Goal: Book appointment/travel/reservation

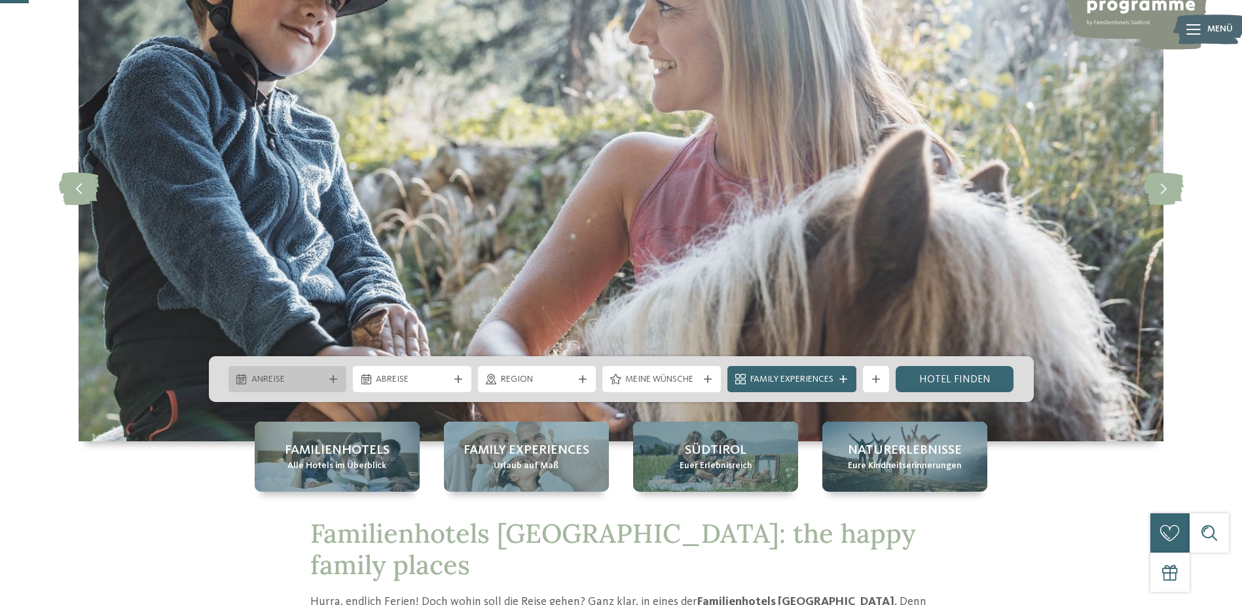
click at [314, 383] on span "Anreise" at bounding box center [287, 379] width 73 height 13
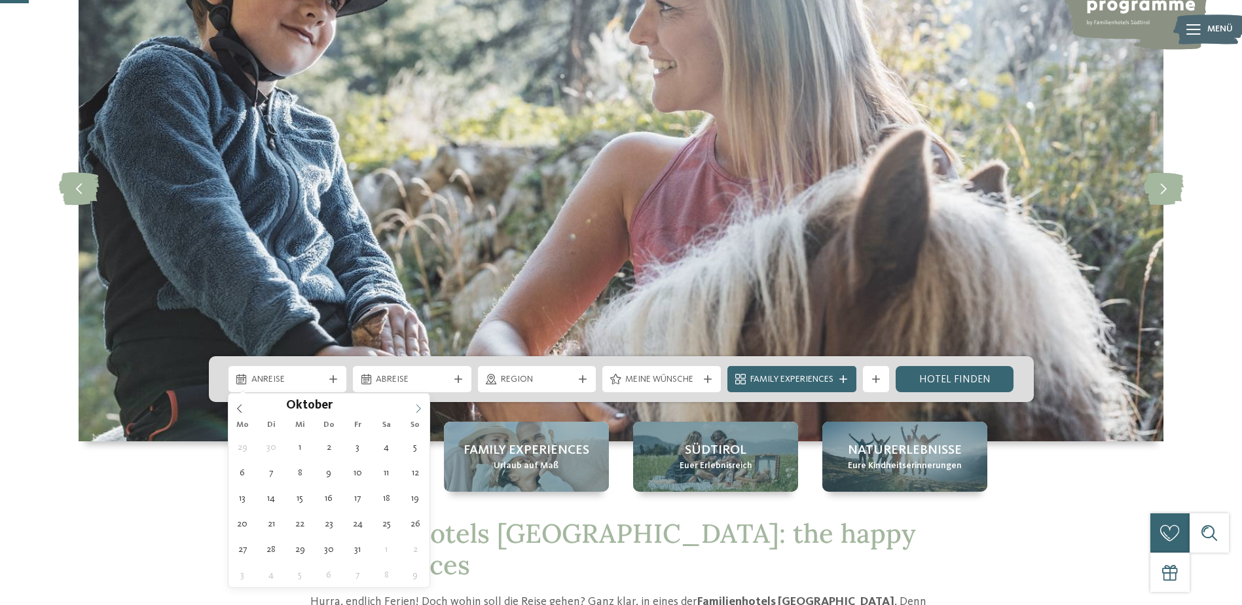
click at [417, 411] on icon at bounding box center [418, 408] width 9 height 9
type input "****"
click at [417, 411] on icon at bounding box center [418, 408] width 9 height 9
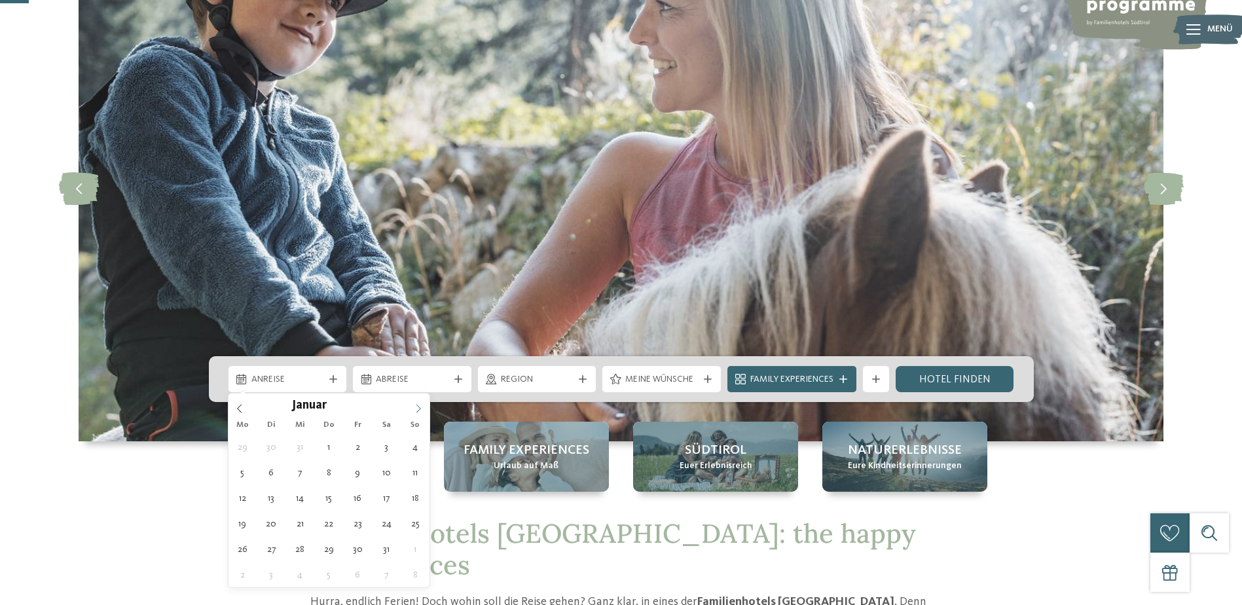
click at [417, 411] on icon at bounding box center [418, 408] width 9 height 9
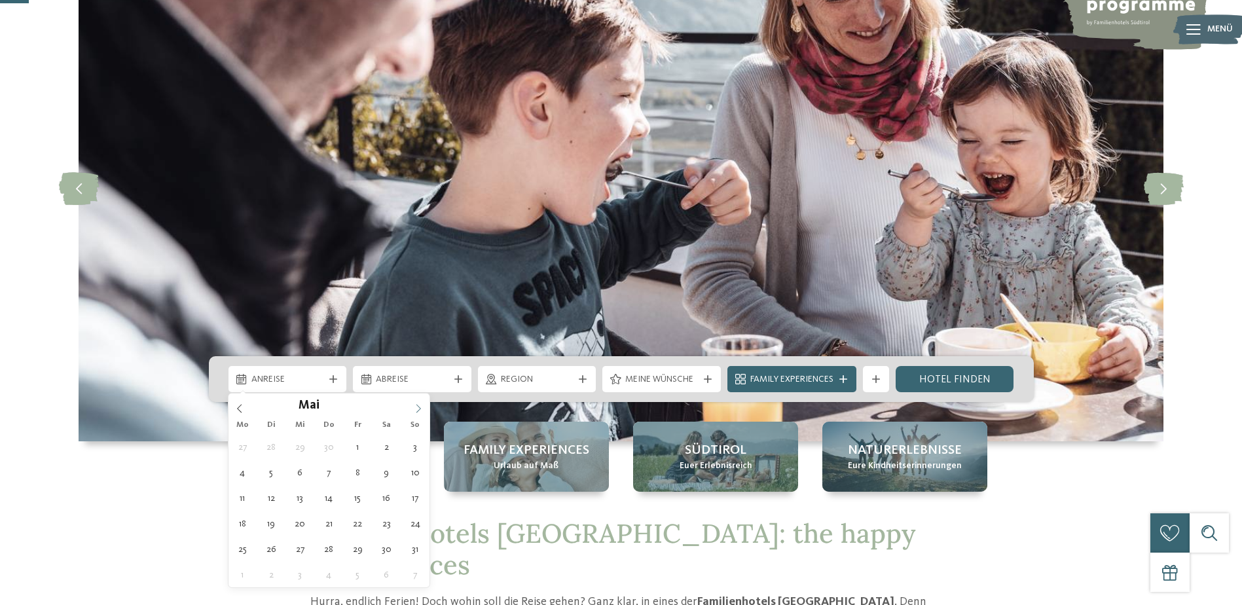
click at [417, 411] on icon at bounding box center [418, 408] width 9 height 9
type div "19.09.2026"
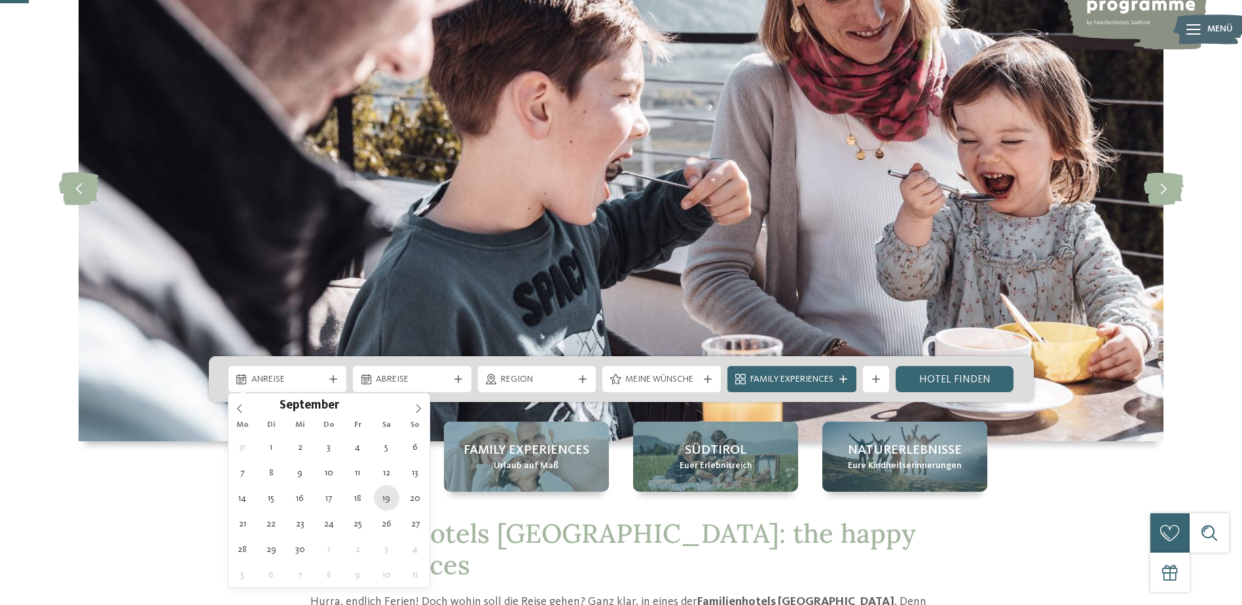
type input "****"
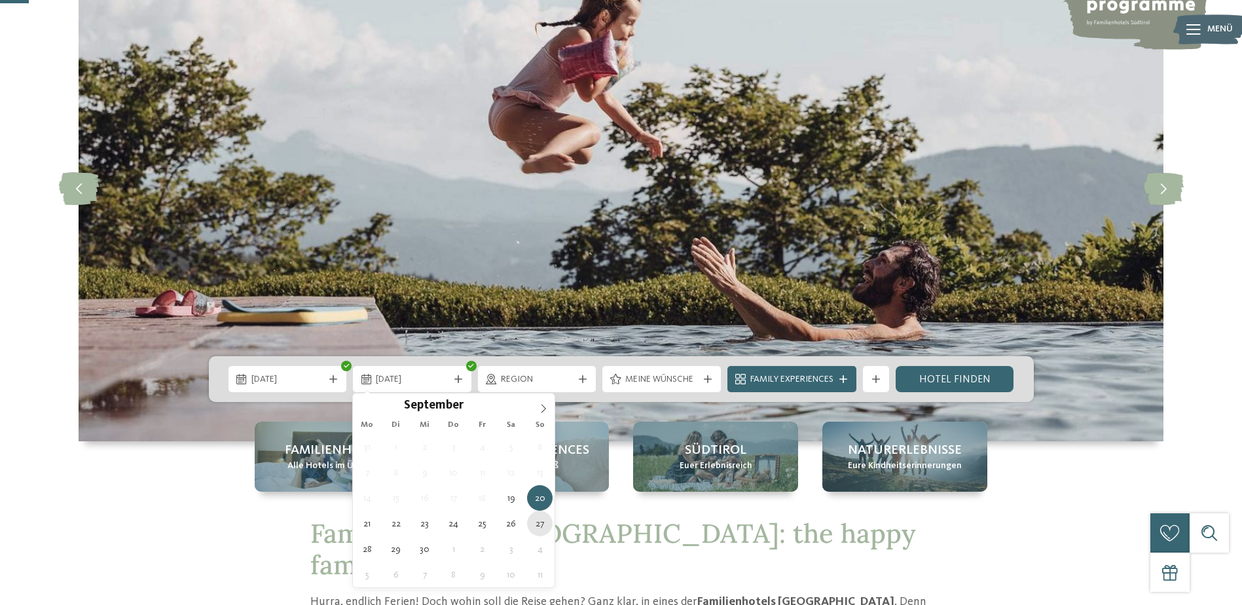
type div "27.09.2026"
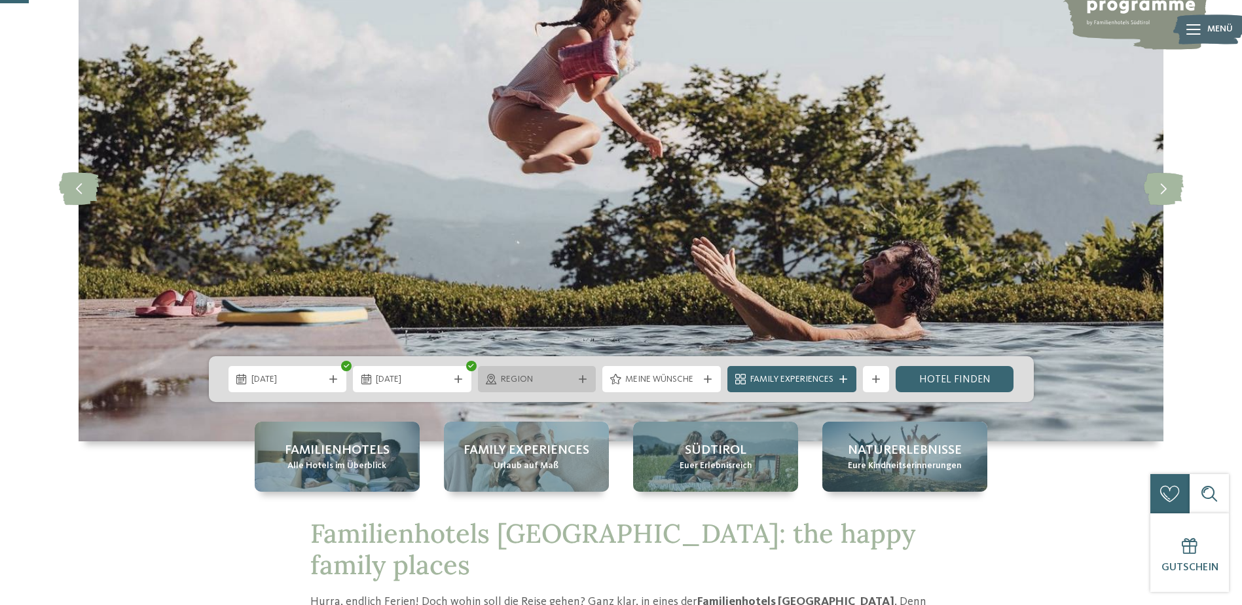
click at [526, 386] on div "Region" at bounding box center [537, 379] width 119 height 26
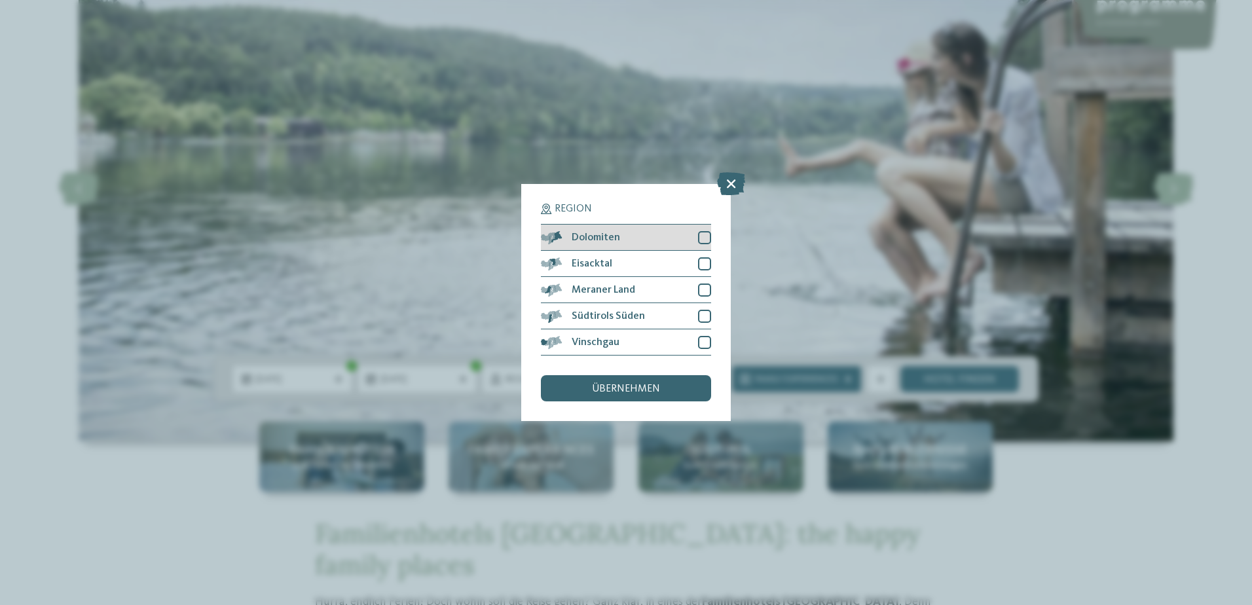
click at [701, 233] on div at bounding box center [704, 237] width 13 height 13
click at [704, 257] on div at bounding box center [704, 263] width 13 height 13
click at [704, 284] on div at bounding box center [704, 290] width 13 height 13
click at [703, 303] on div "Meraner Land" at bounding box center [626, 290] width 170 height 26
click at [704, 316] on div at bounding box center [704, 316] width 13 height 13
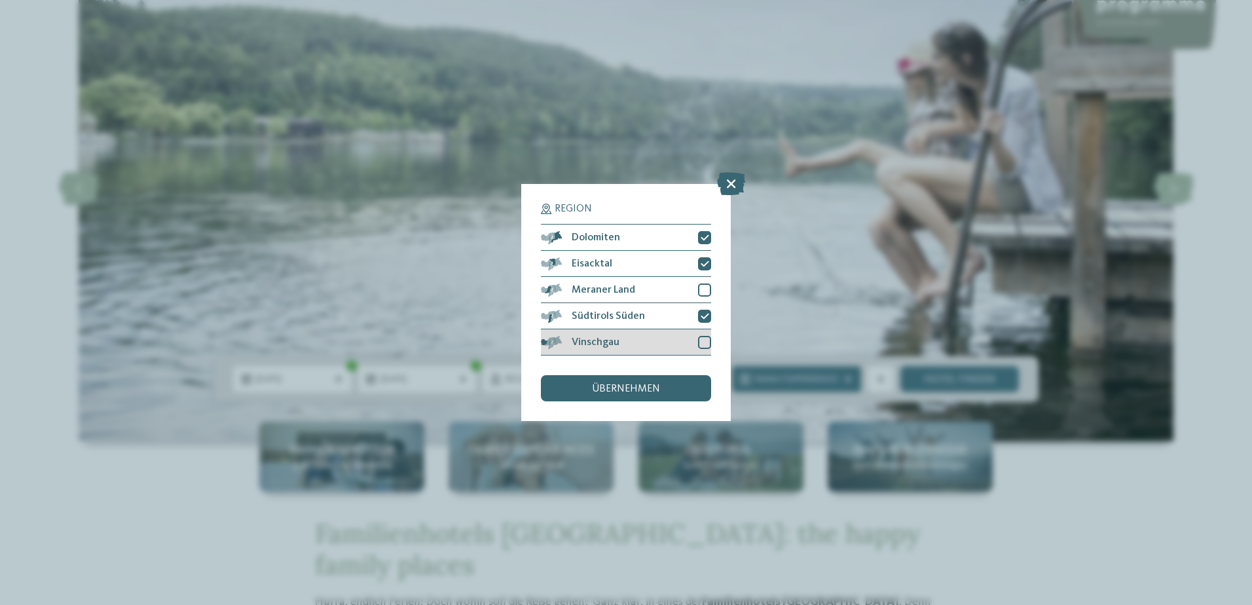
click at [705, 337] on div at bounding box center [704, 342] width 13 height 13
click at [705, 289] on div at bounding box center [704, 290] width 13 height 13
click at [638, 380] on div "übernehmen" at bounding box center [626, 388] width 170 height 26
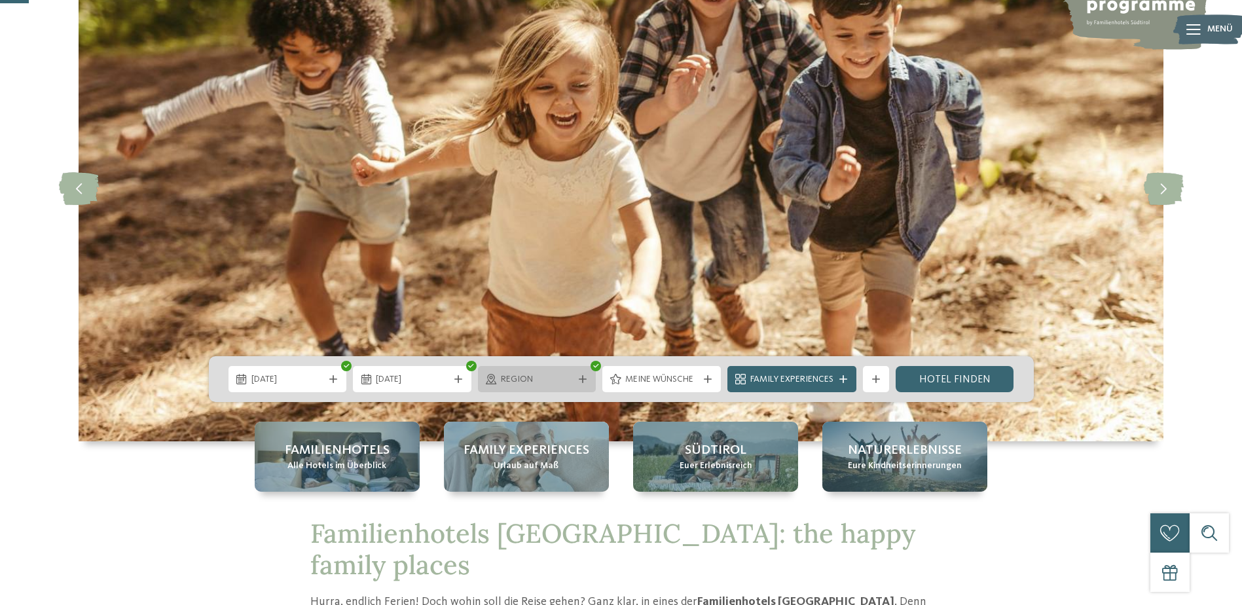
click at [544, 380] on span "Region" at bounding box center [537, 379] width 73 height 13
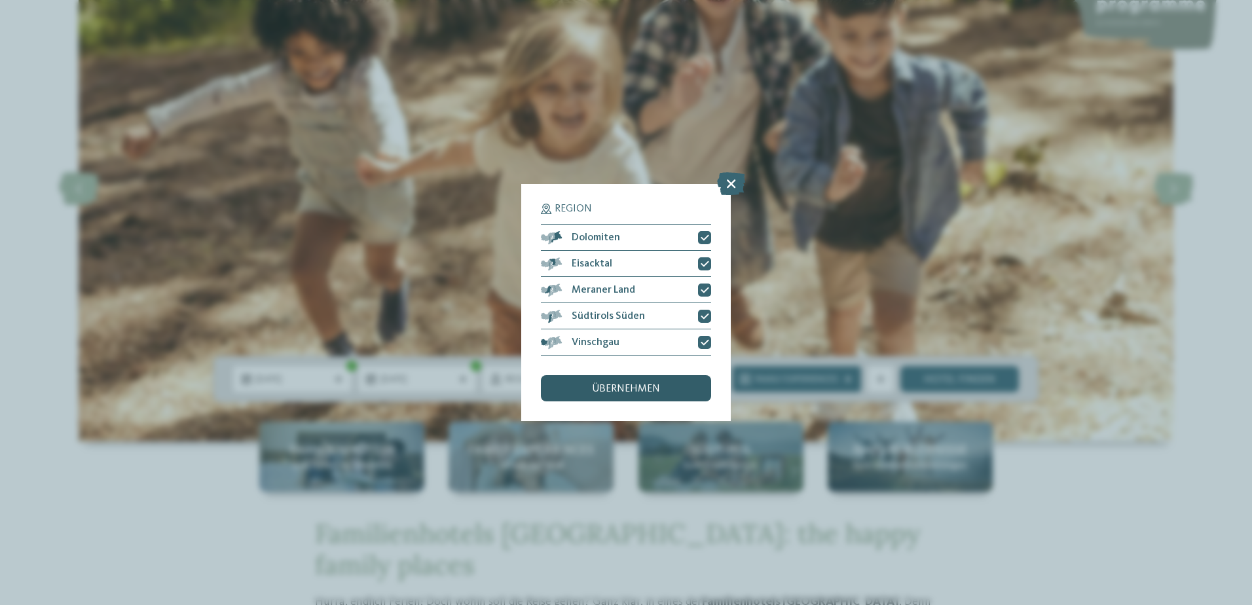
click at [601, 388] on span "übernehmen" at bounding box center [626, 389] width 68 height 10
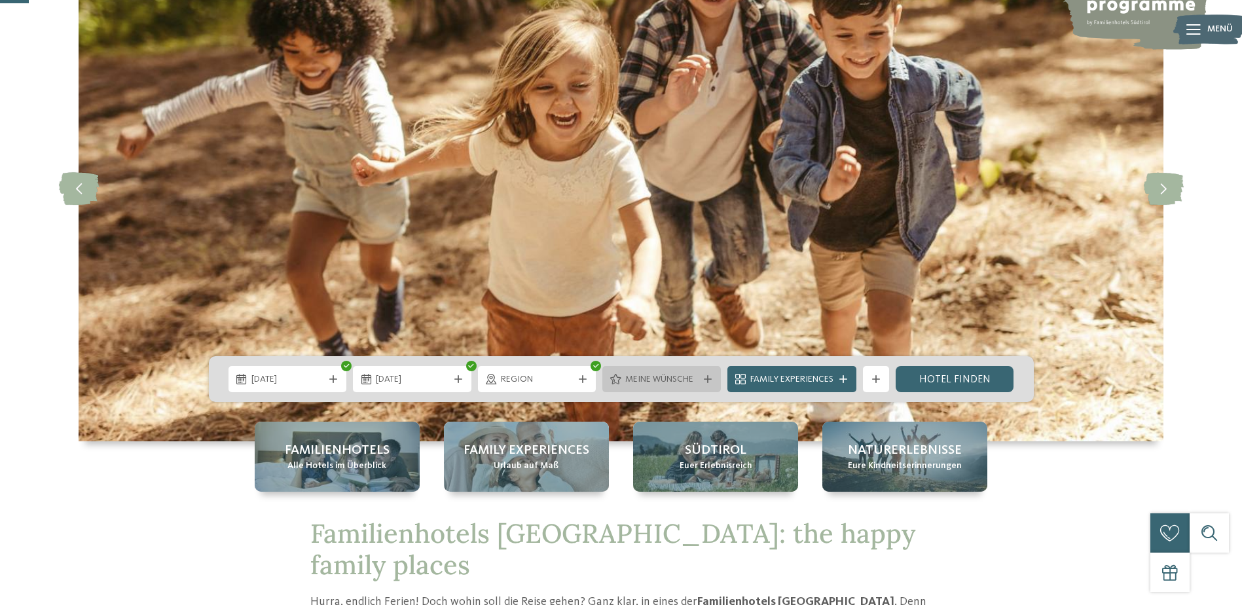
click at [631, 384] on span "Meine Wünsche" at bounding box center [661, 379] width 73 height 13
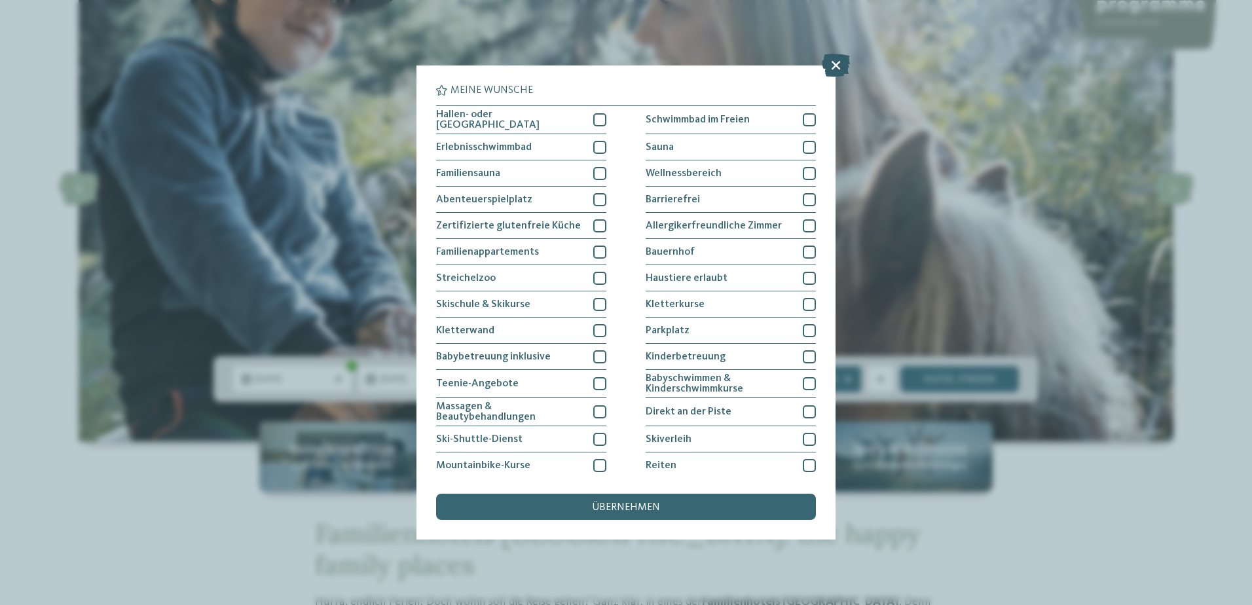
click at [842, 65] on icon at bounding box center [836, 65] width 28 height 23
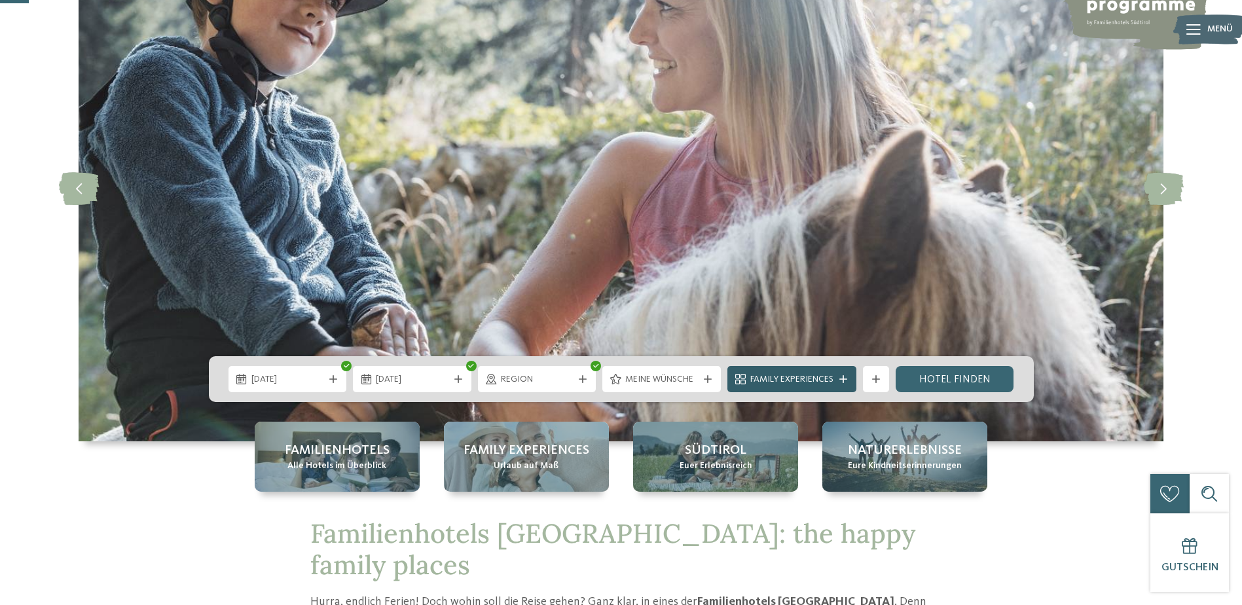
click at [821, 369] on div "Family Experiences" at bounding box center [792, 379] width 129 height 26
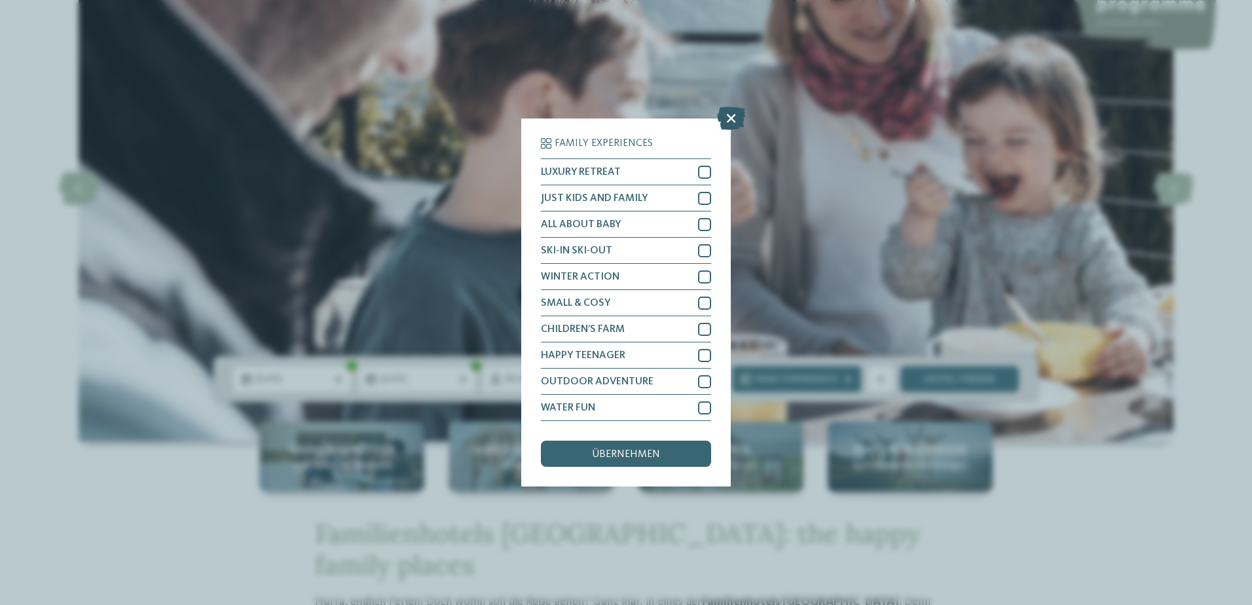
click at [731, 117] on icon at bounding box center [731, 118] width 28 height 23
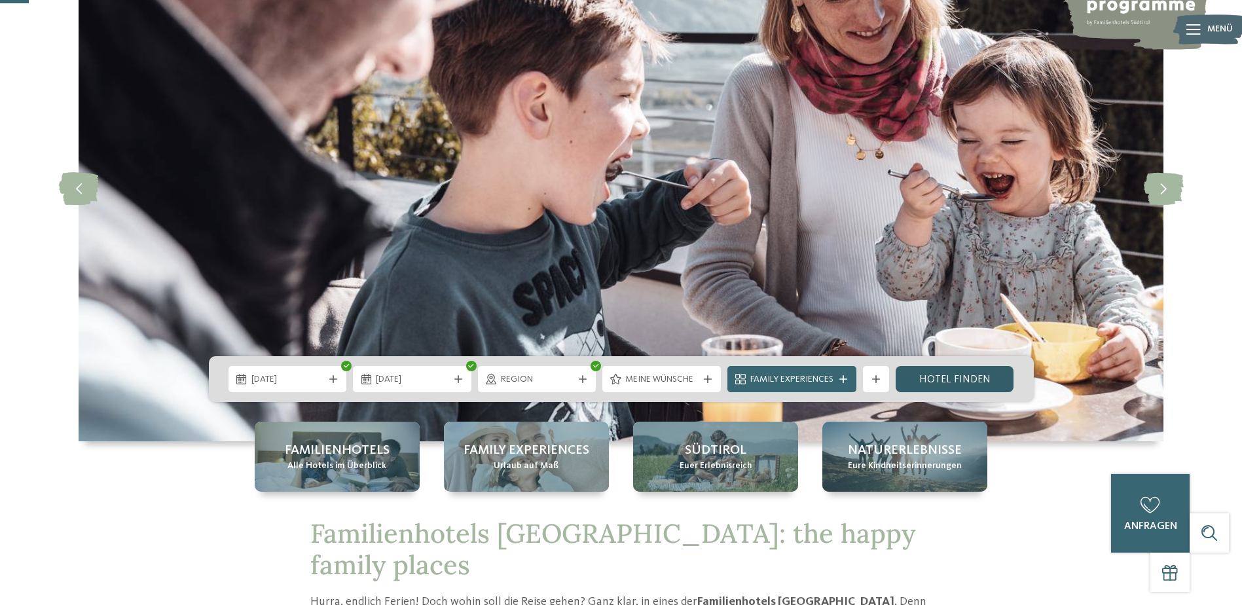
click at [971, 380] on link "Hotel finden" at bounding box center [955, 379] width 119 height 26
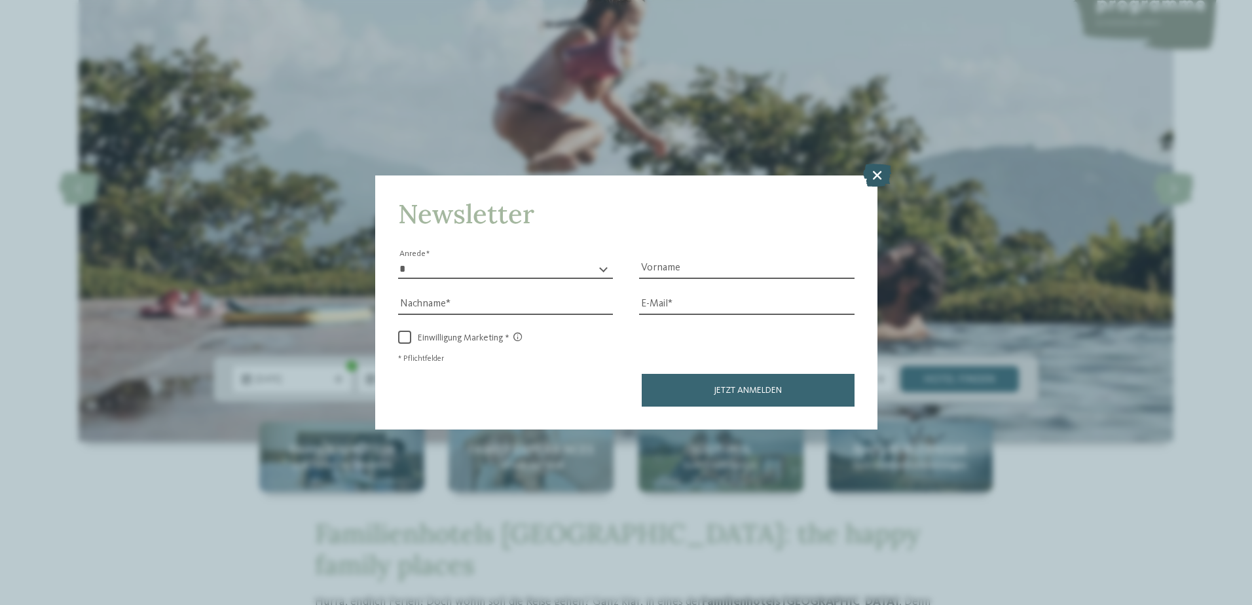
click at [868, 179] on icon at bounding box center [877, 174] width 28 height 23
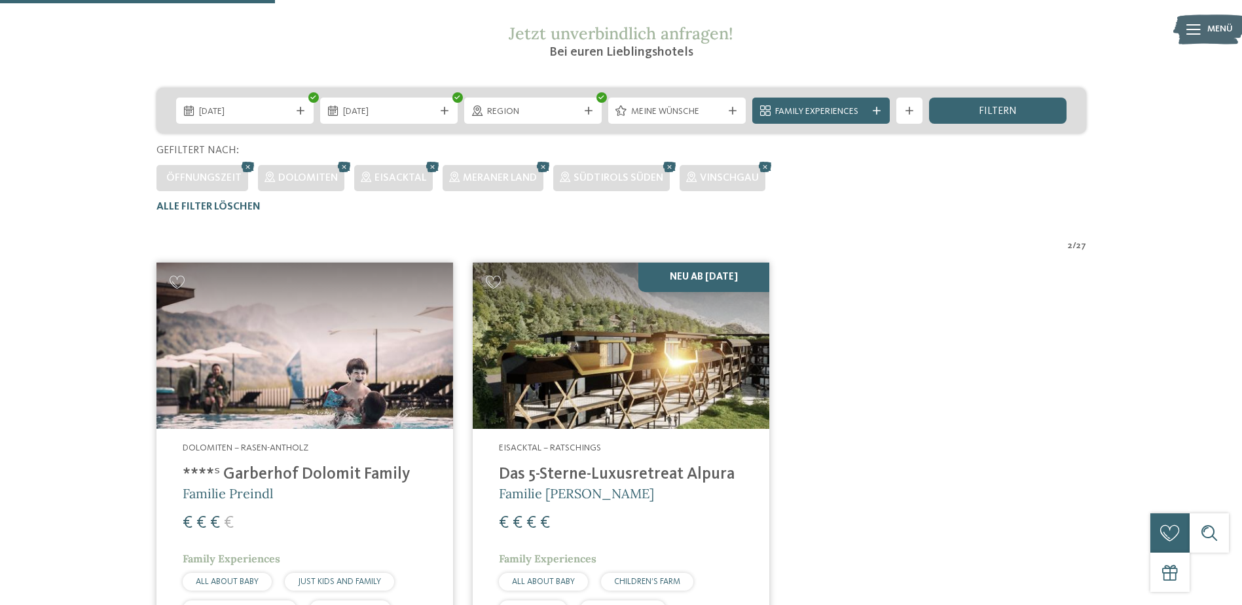
scroll to position [249, 0]
click at [760, 166] on icon at bounding box center [766, 166] width 20 height 17
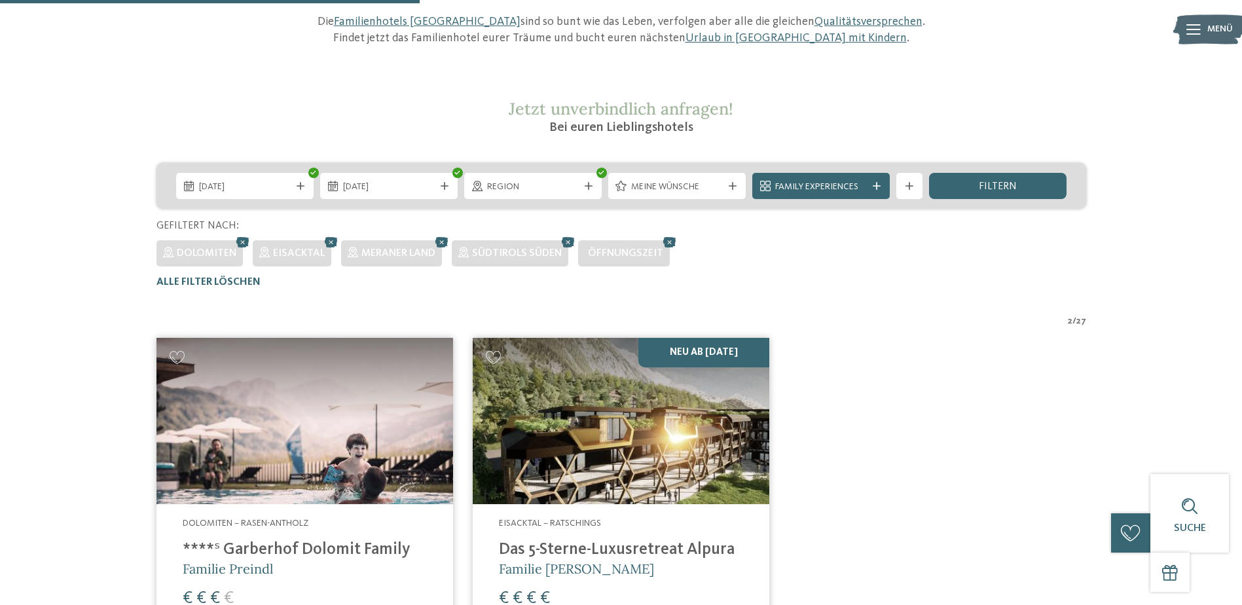
scroll to position [168, 0]
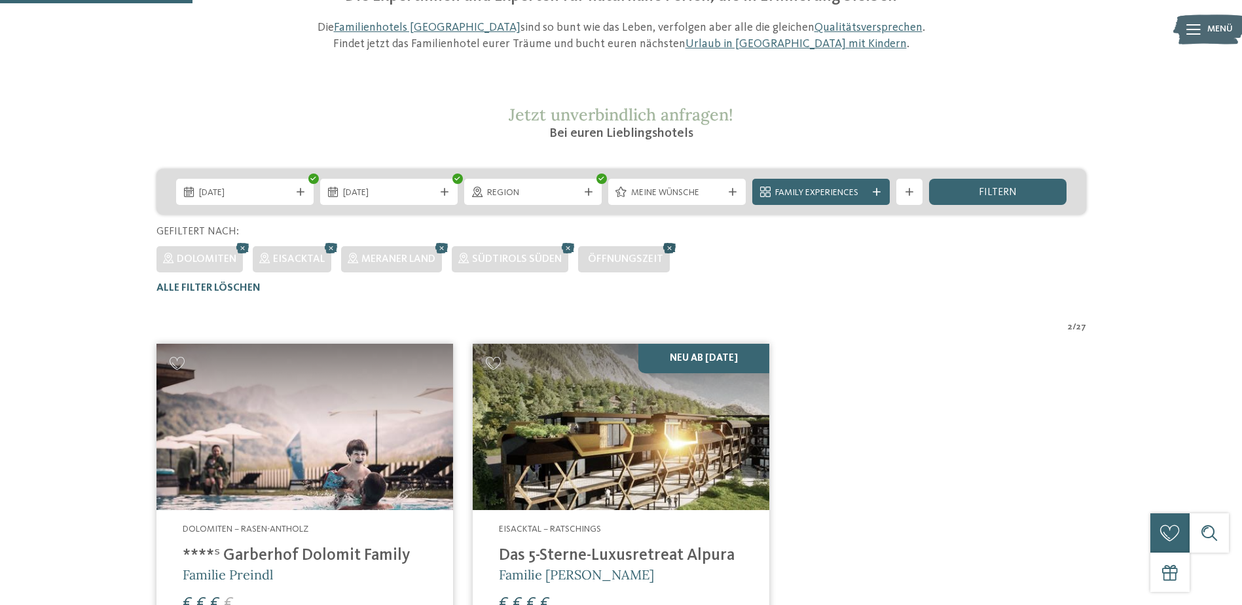
click at [671, 244] on icon at bounding box center [670, 248] width 20 height 17
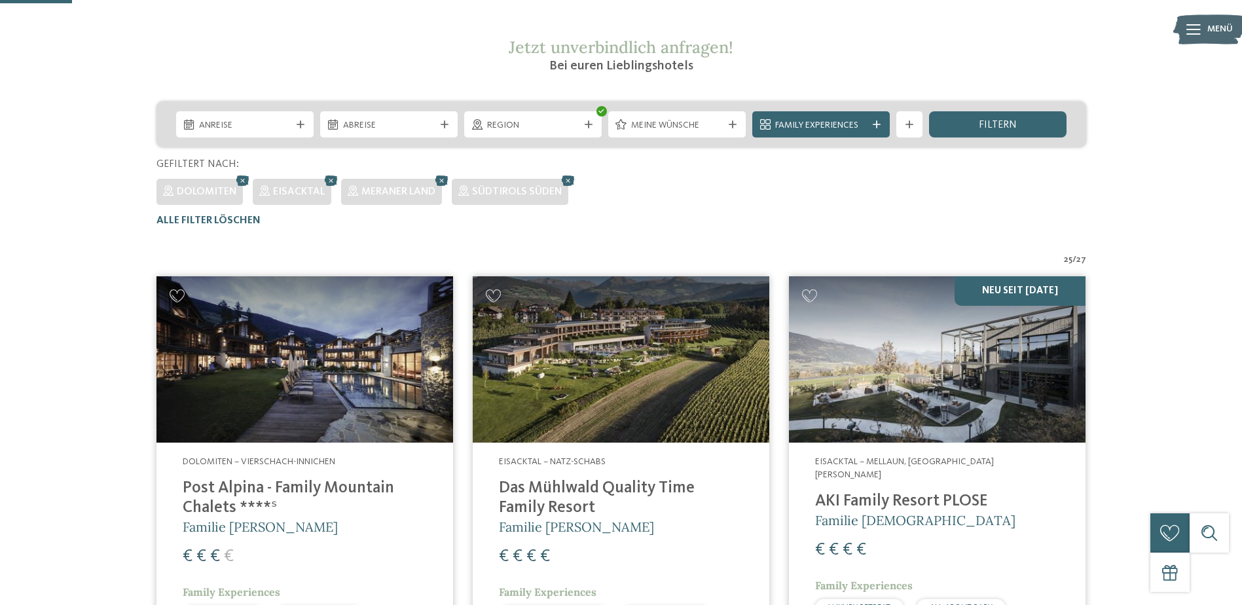
scroll to position [233, 0]
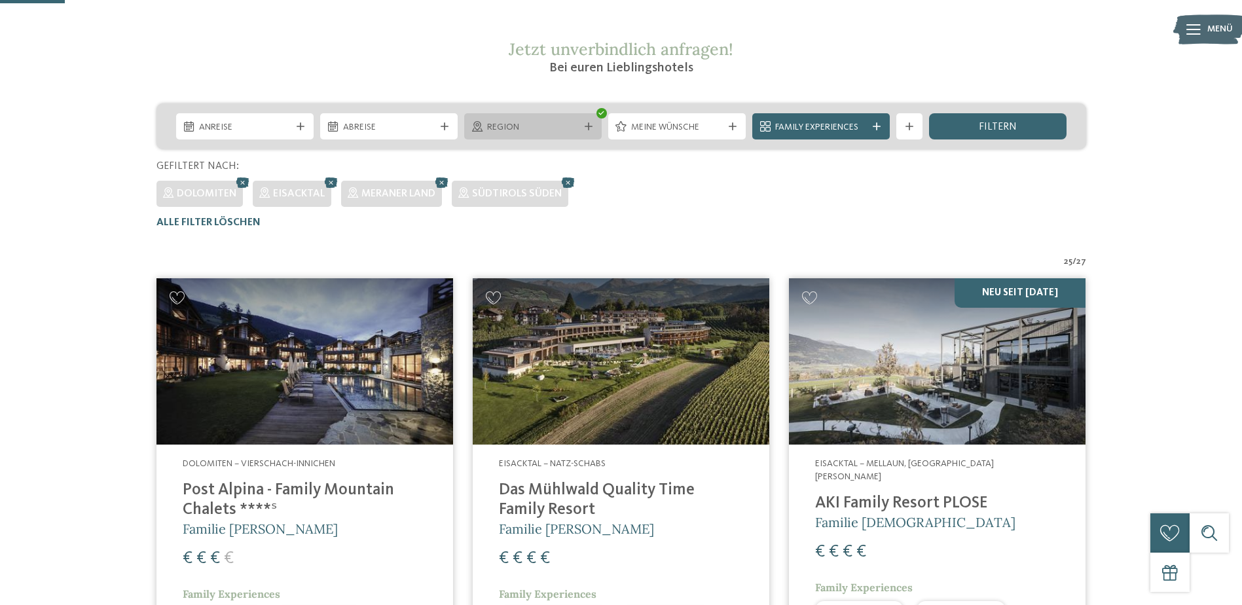
click at [567, 118] on div "Region" at bounding box center [533, 126] width 138 height 26
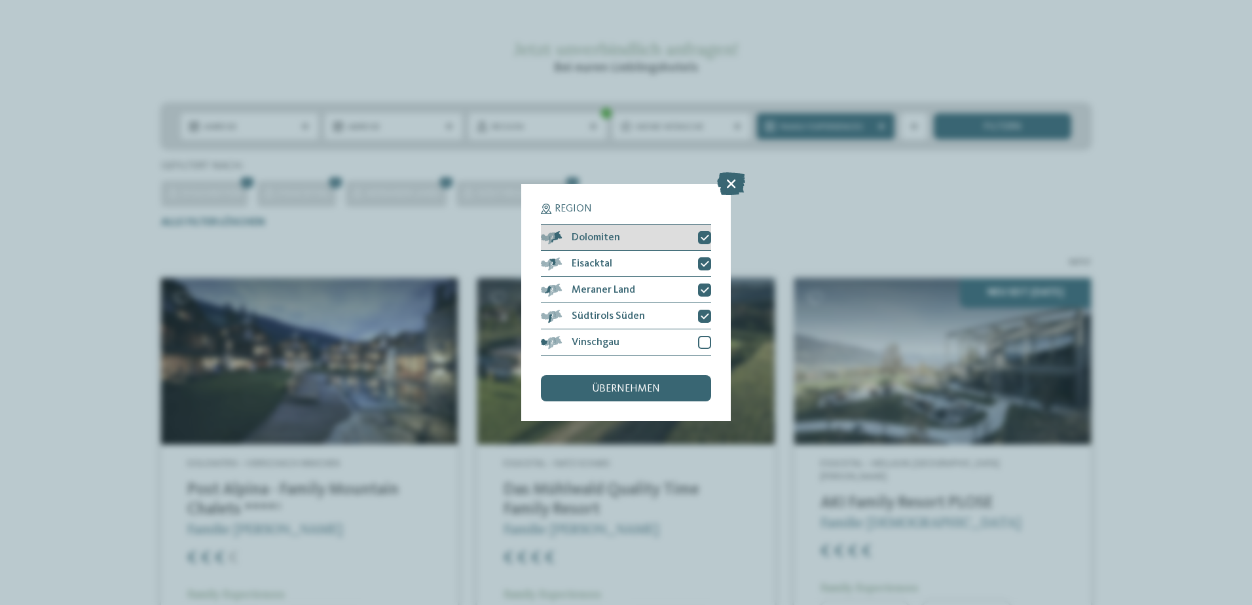
click at [705, 238] on icon at bounding box center [705, 238] width 9 height 8
click at [704, 260] on icon at bounding box center [705, 264] width 9 height 8
click at [707, 290] on icon at bounding box center [705, 290] width 9 height 8
click at [707, 312] on icon at bounding box center [705, 316] width 9 height 8
click at [663, 383] on div "übernehmen" at bounding box center [626, 388] width 170 height 26
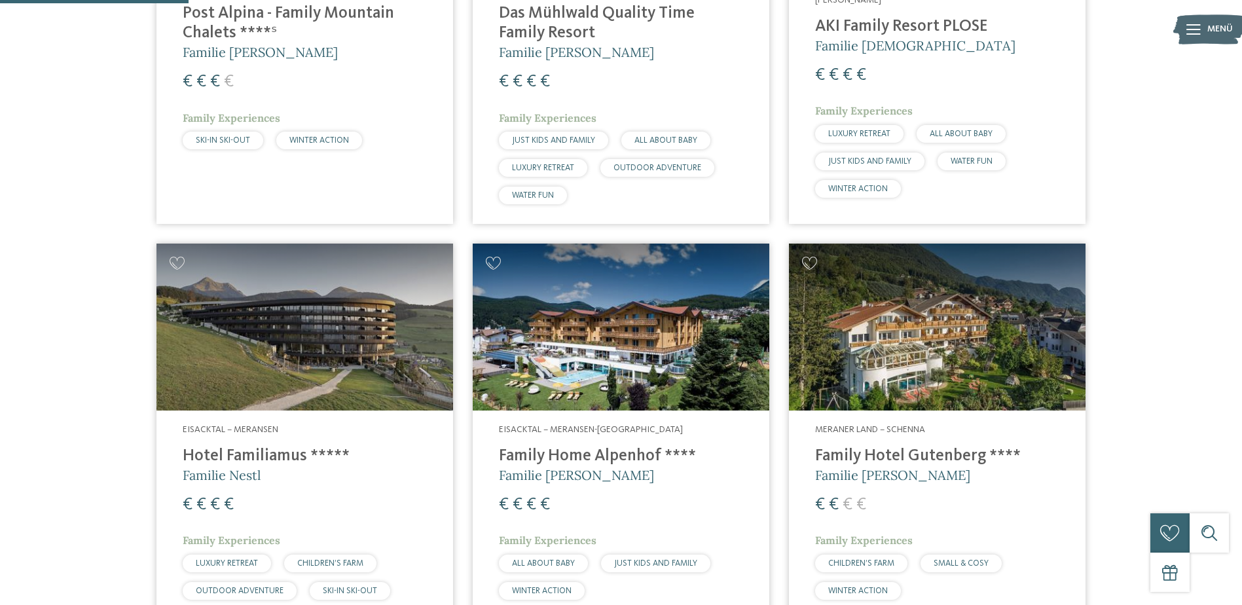
scroll to position [677, 0]
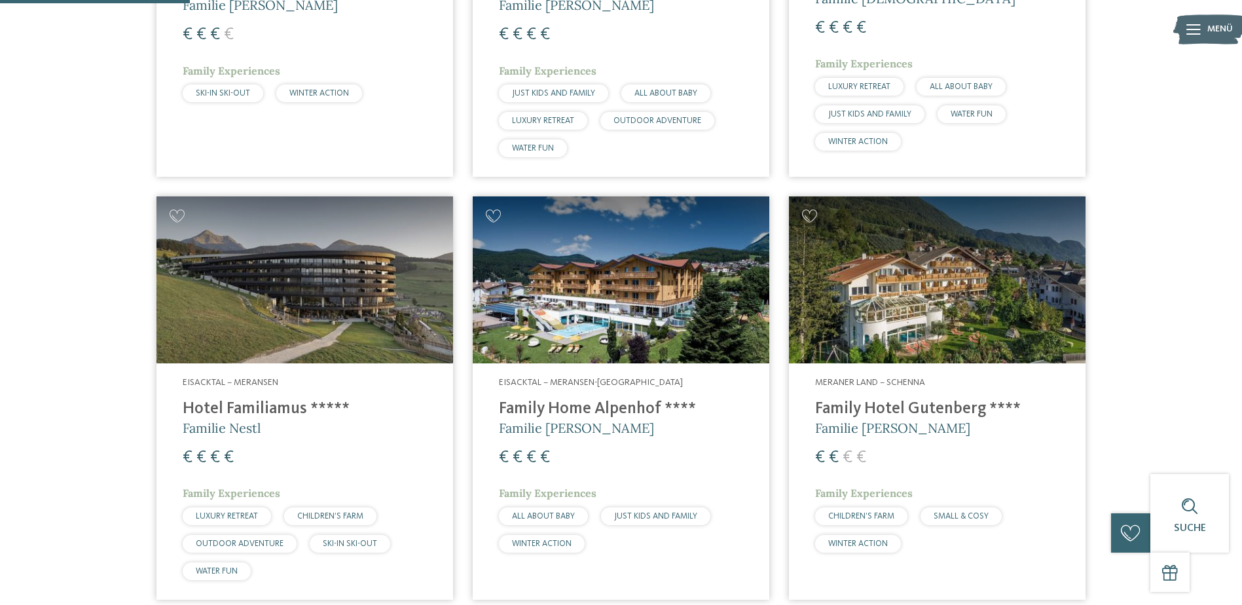
click at [679, 320] on img at bounding box center [621, 279] width 297 height 167
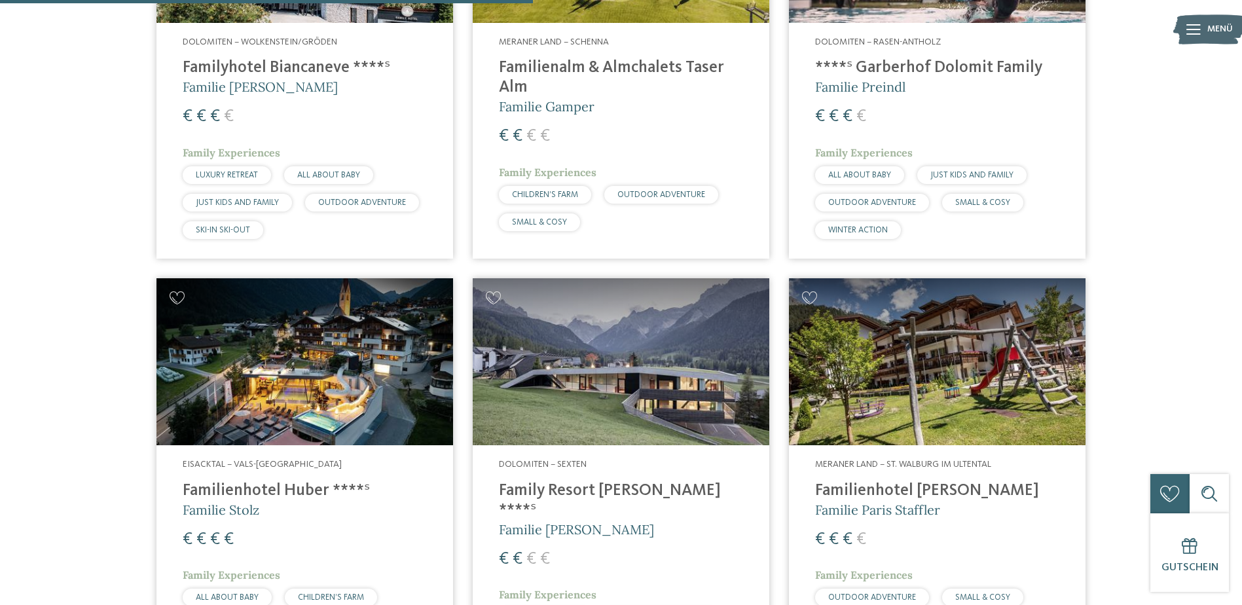
scroll to position [1921, 0]
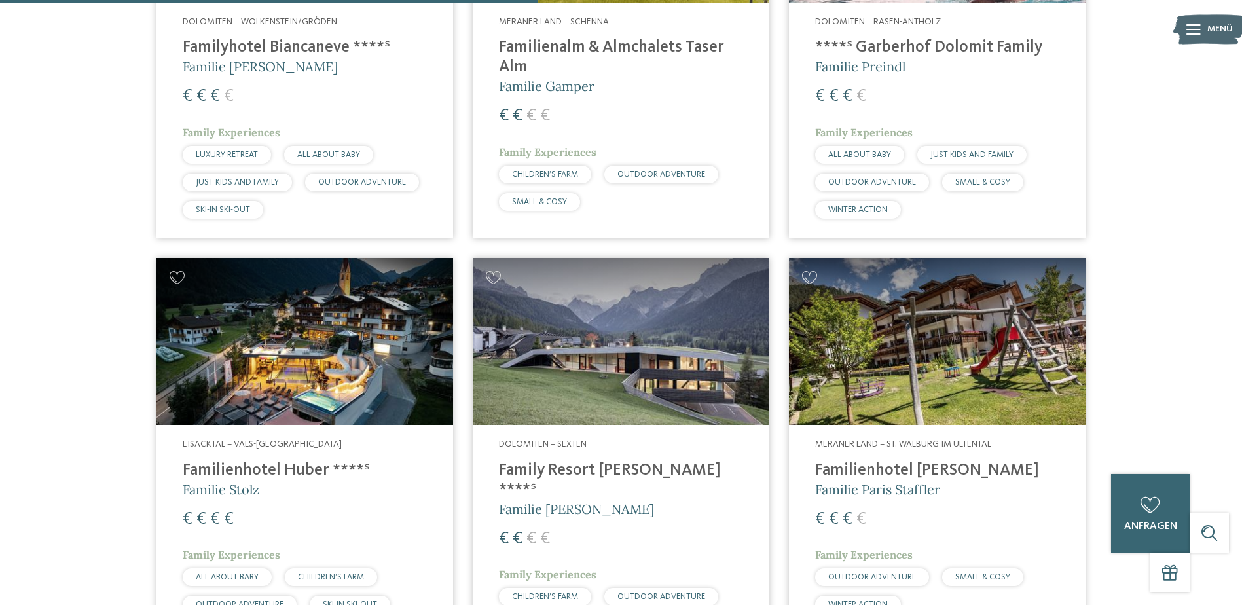
click at [903, 318] on img at bounding box center [937, 341] width 297 height 167
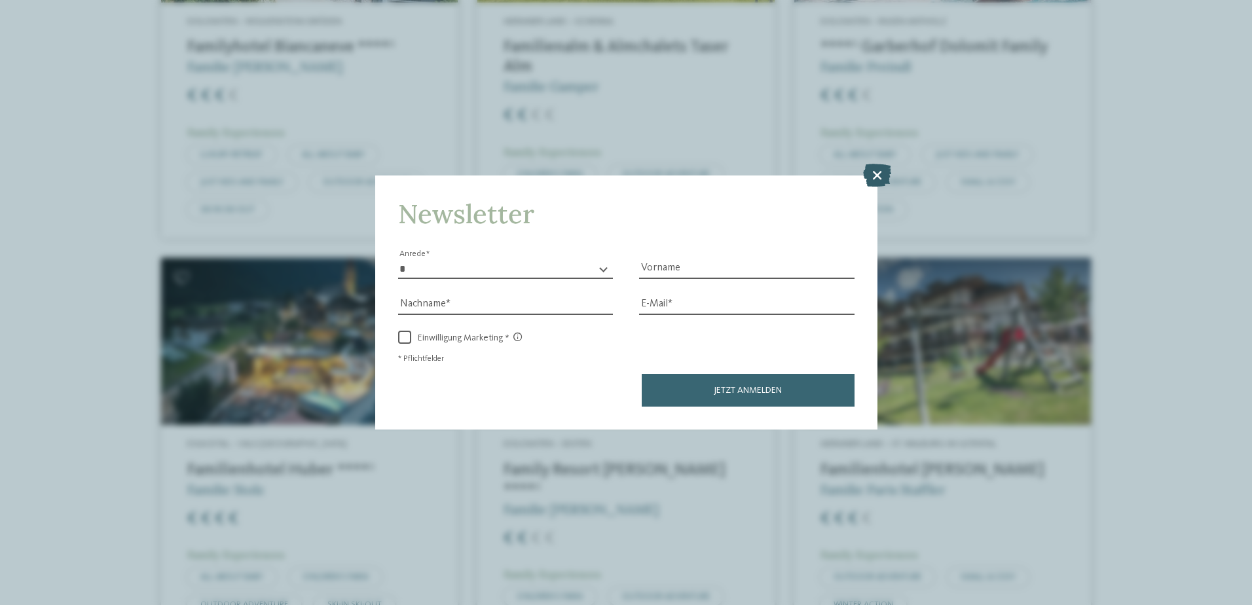
click at [873, 184] on icon at bounding box center [877, 174] width 28 height 23
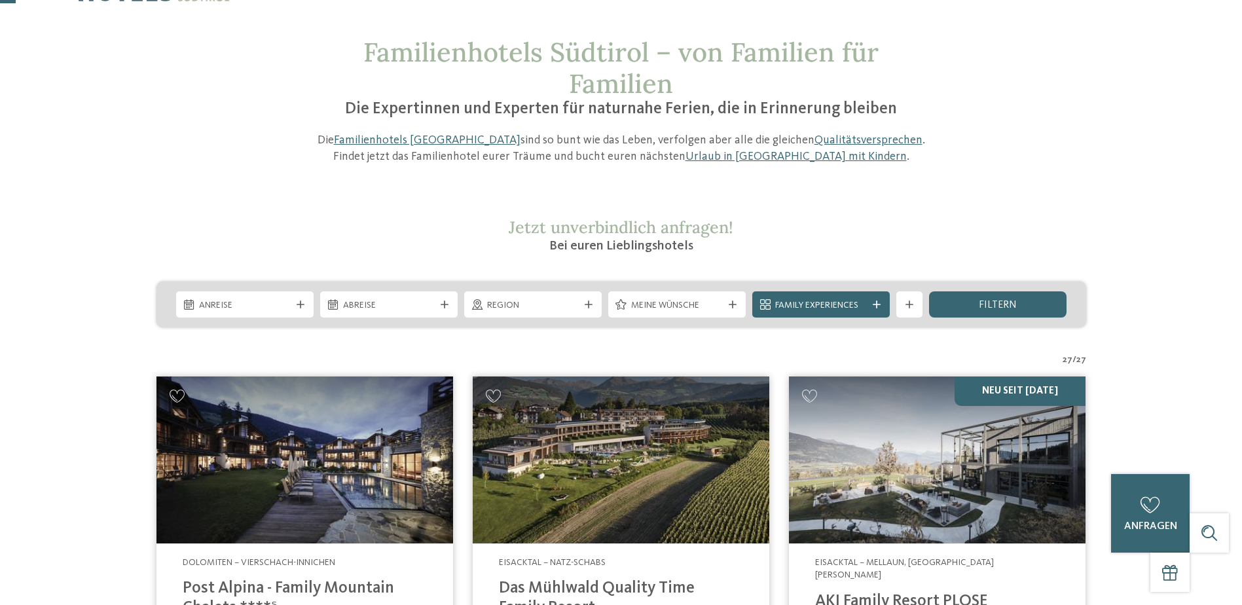
scroll to position [131, 0]
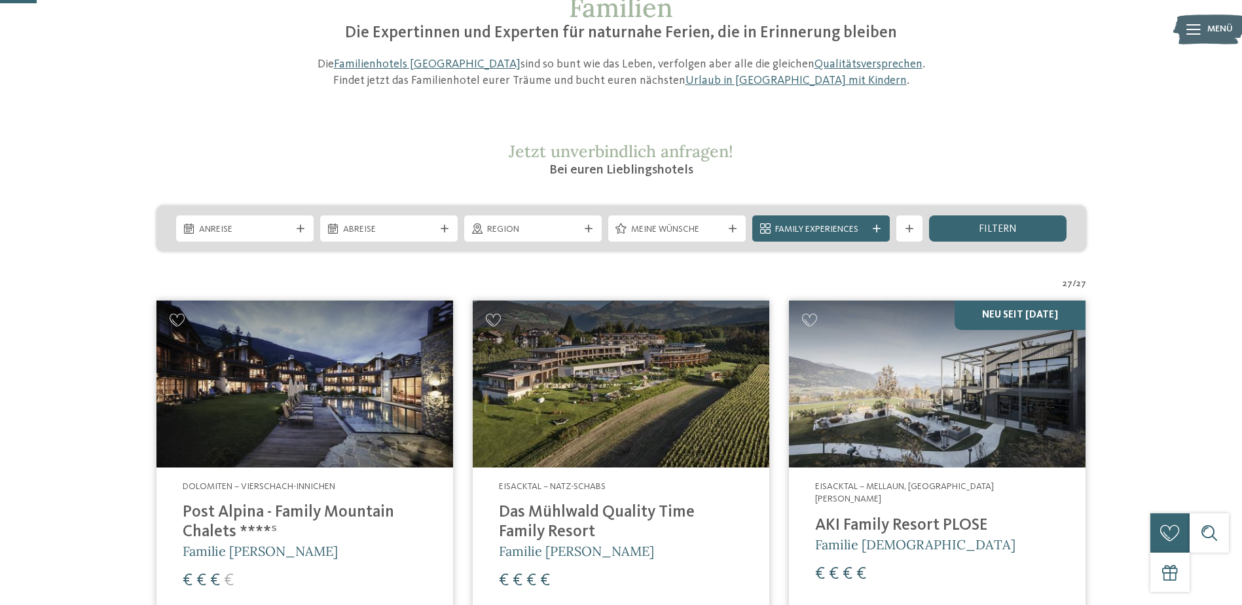
click at [989, 365] on img at bounding box center [937, 384] width 297 height 167
click at [969, 231] on div "filtern" at bounding box center [998, 228] width 138 height 26
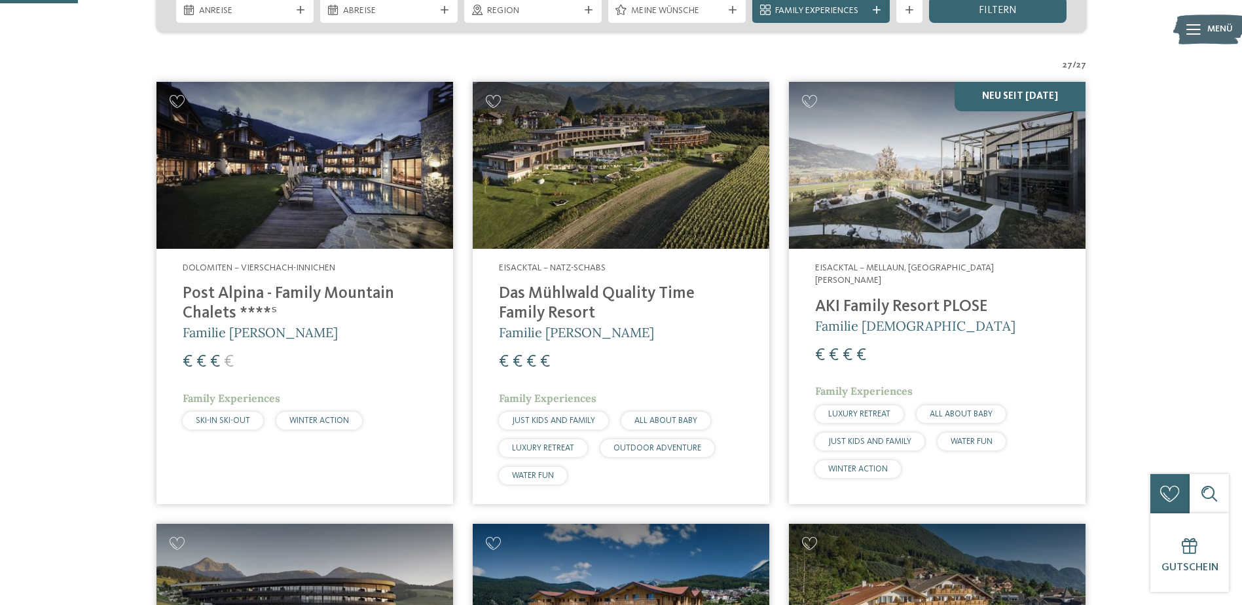
scroll to position [88, 0]
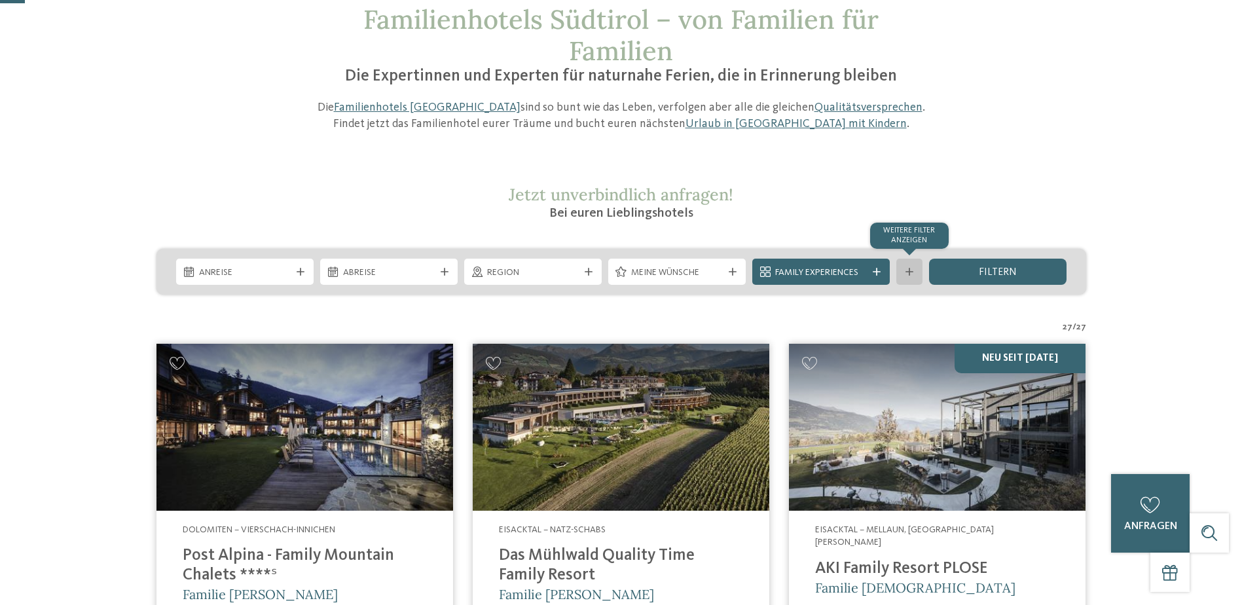
click at [900, 277] on div "Weitere Filter anzeigen" at bounding box center [909, 272] width 26 height 26
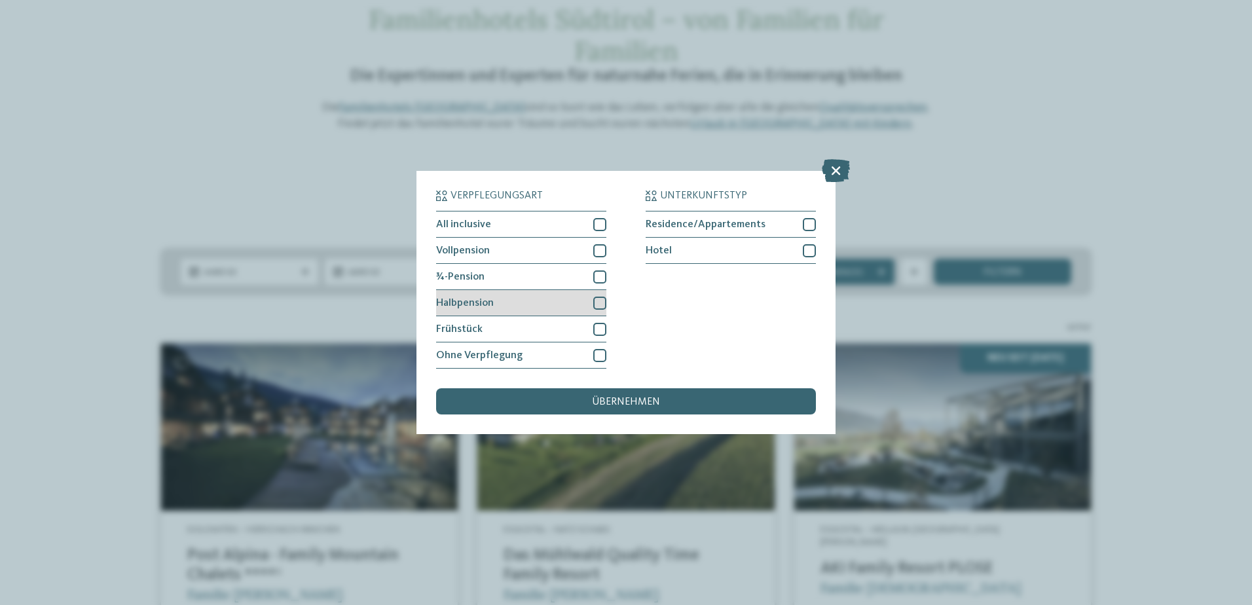
click at [595, 304] on div at bounding box center [599, 303] width 13 height 13
click at [635, 399] on span "übernehmen" at bounding box center [626, 402] width 68 height 10
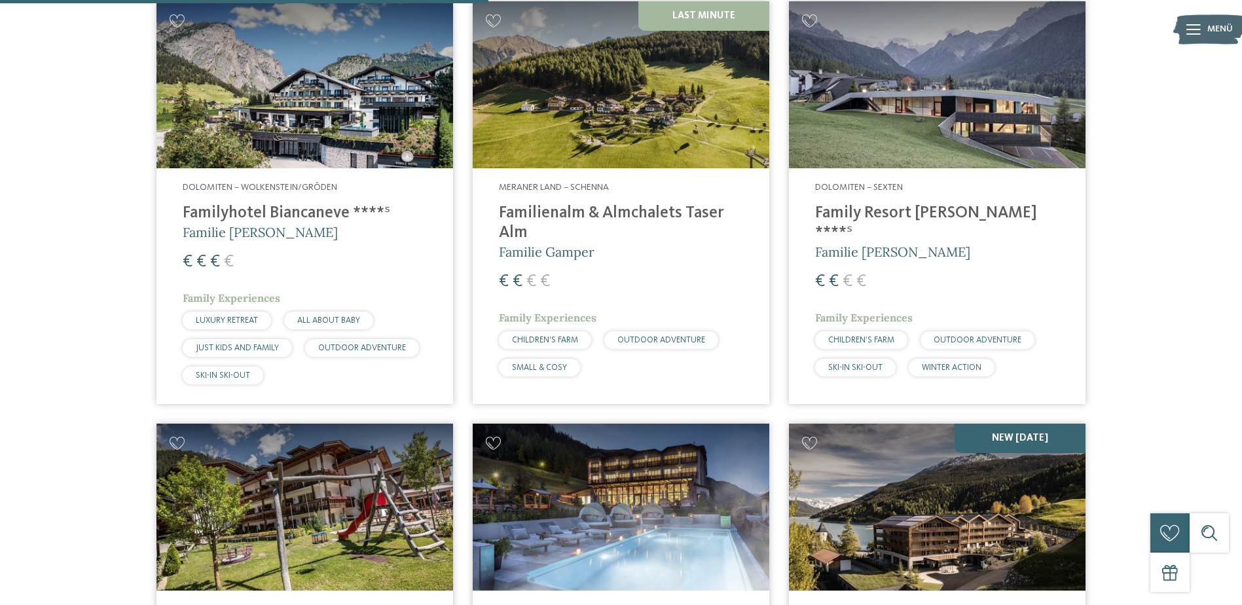
scroll to position [1084, 0]
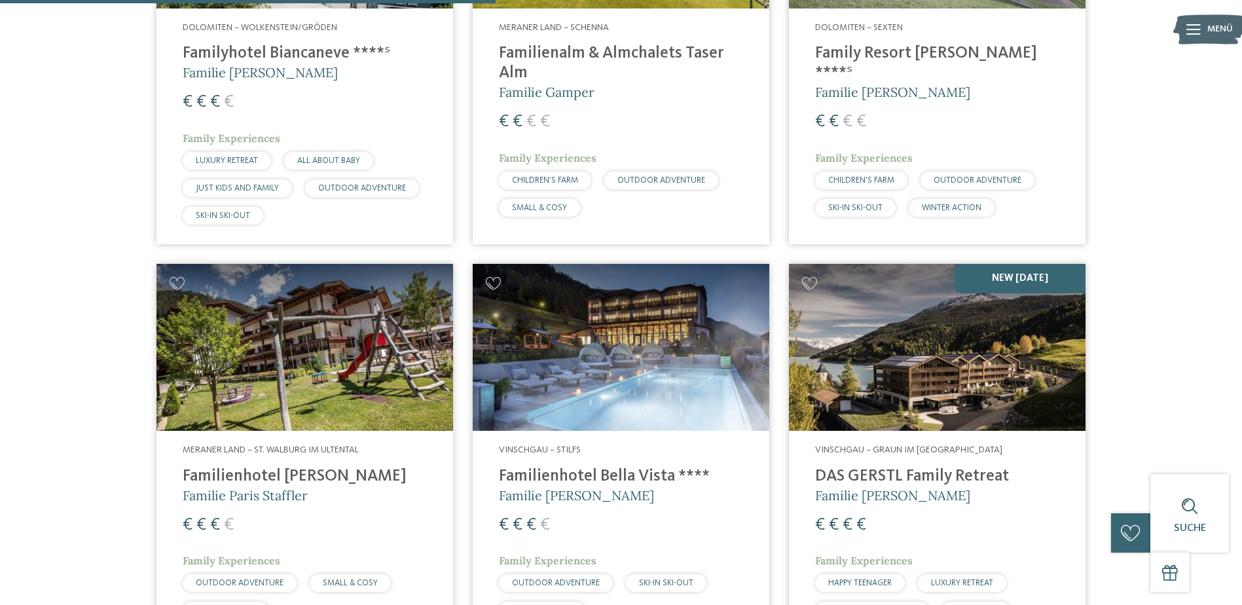
click at [347, 367] on img at bounding box center [305, 347] width 297 height 167
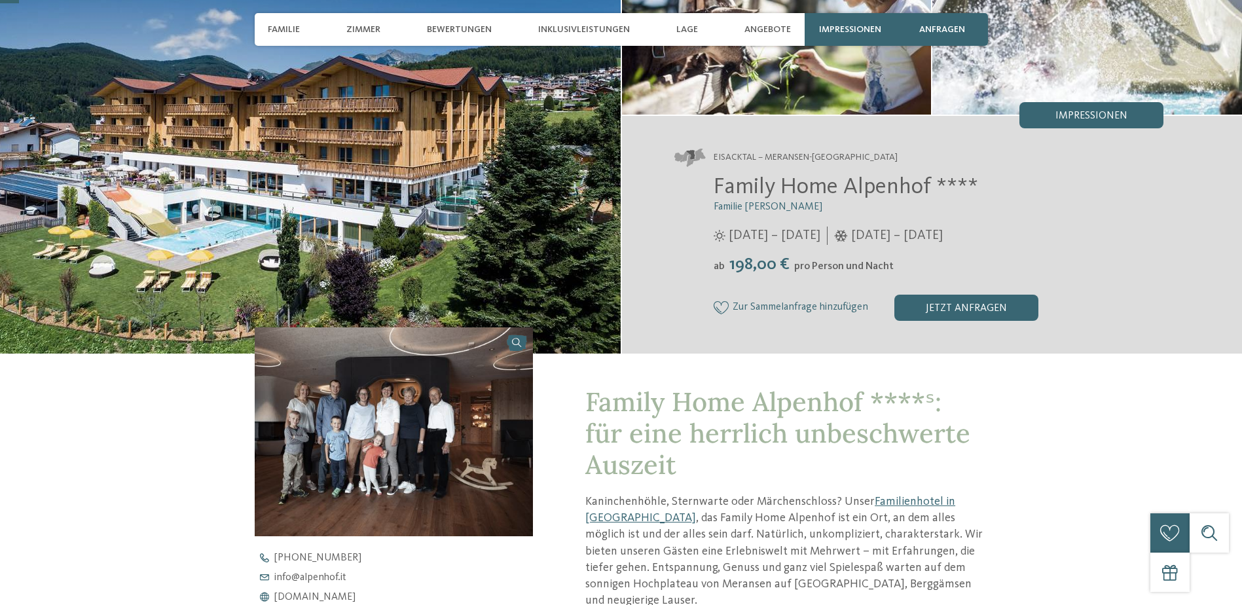
scroll to position [196, 0]
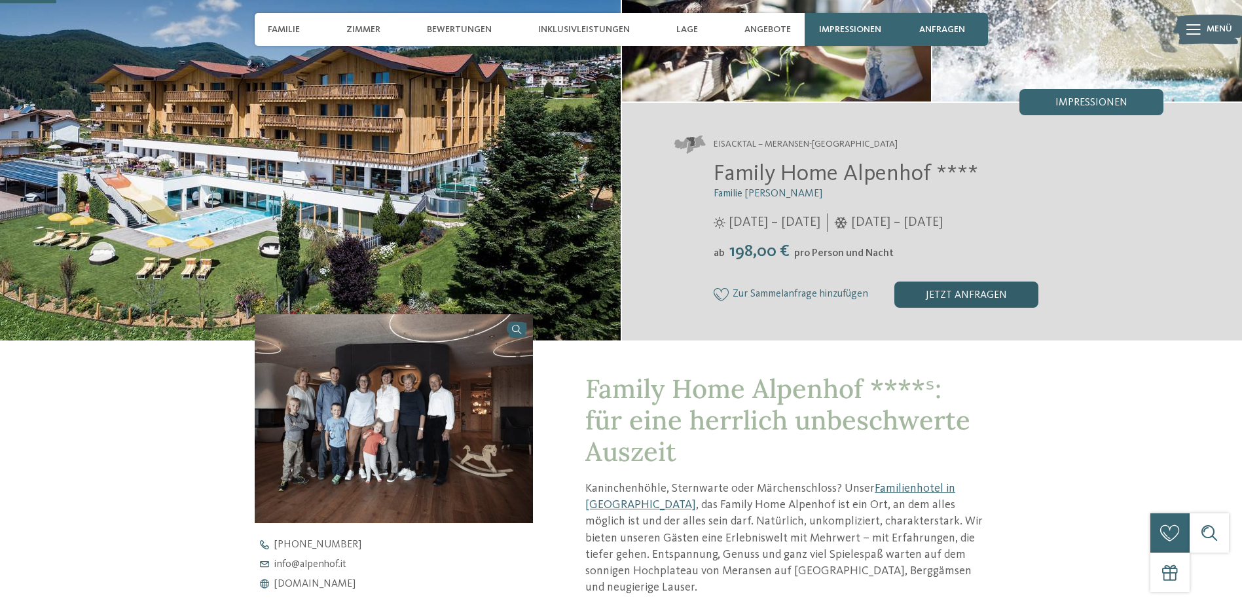
click at [919, 303] on div "jetzt anfragen" at bounding box center [967, 295] width 144 height 26
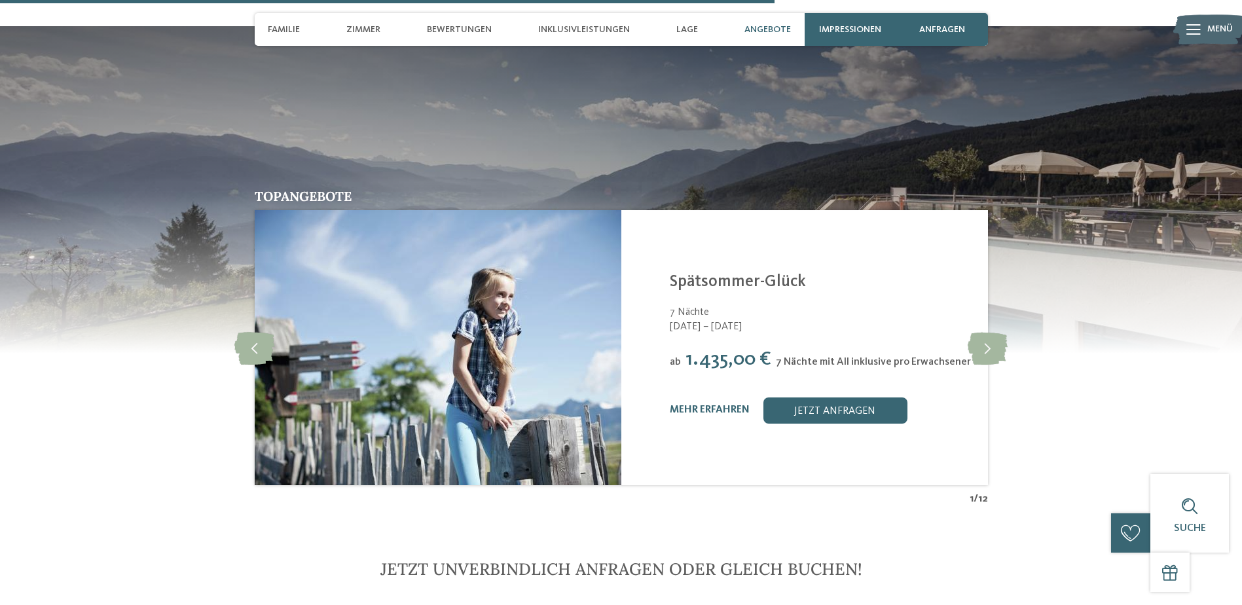
scroll to position [2715, 0]
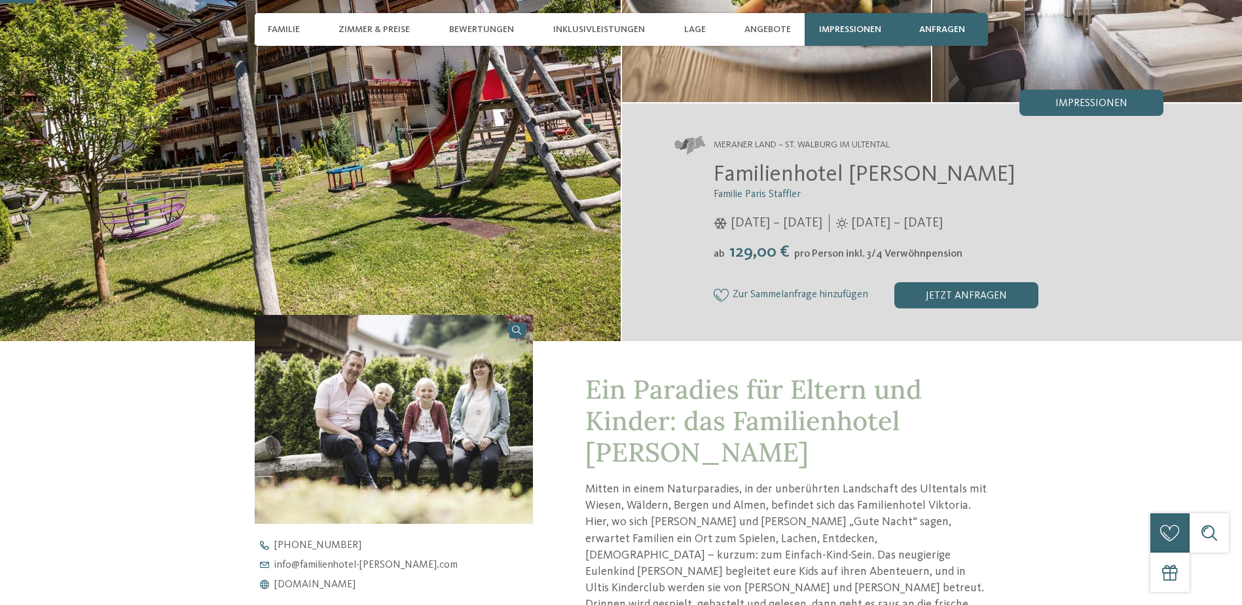
scroll to position [196, 0]
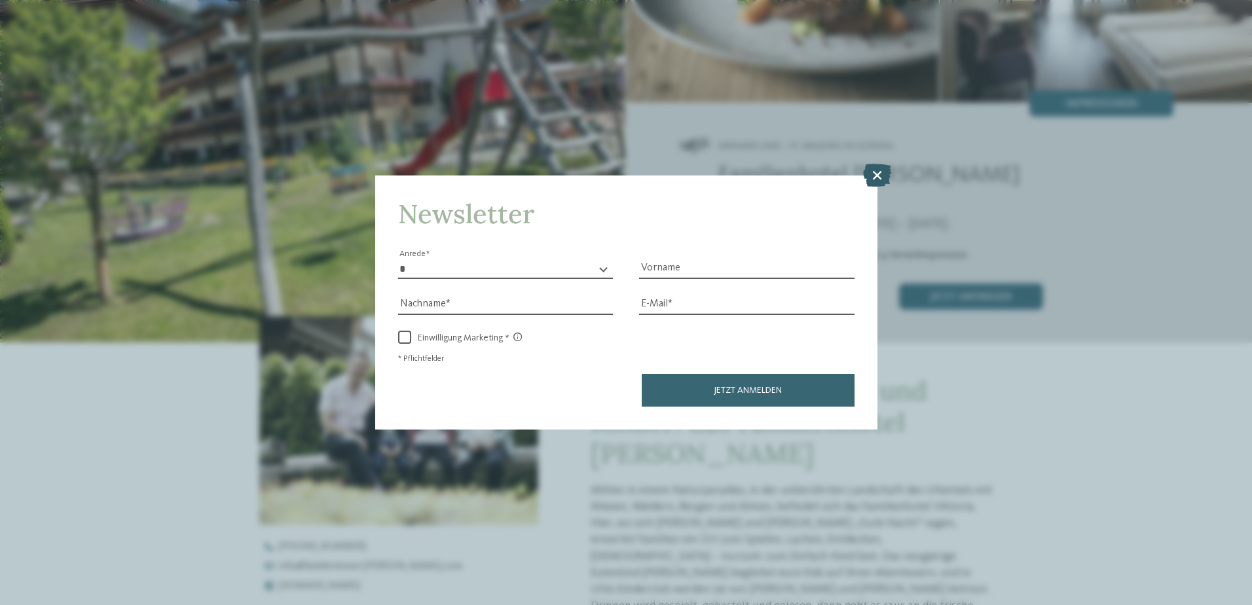
click at [884, 174] on icon at bounding box center [877, 174] width 28 height 23
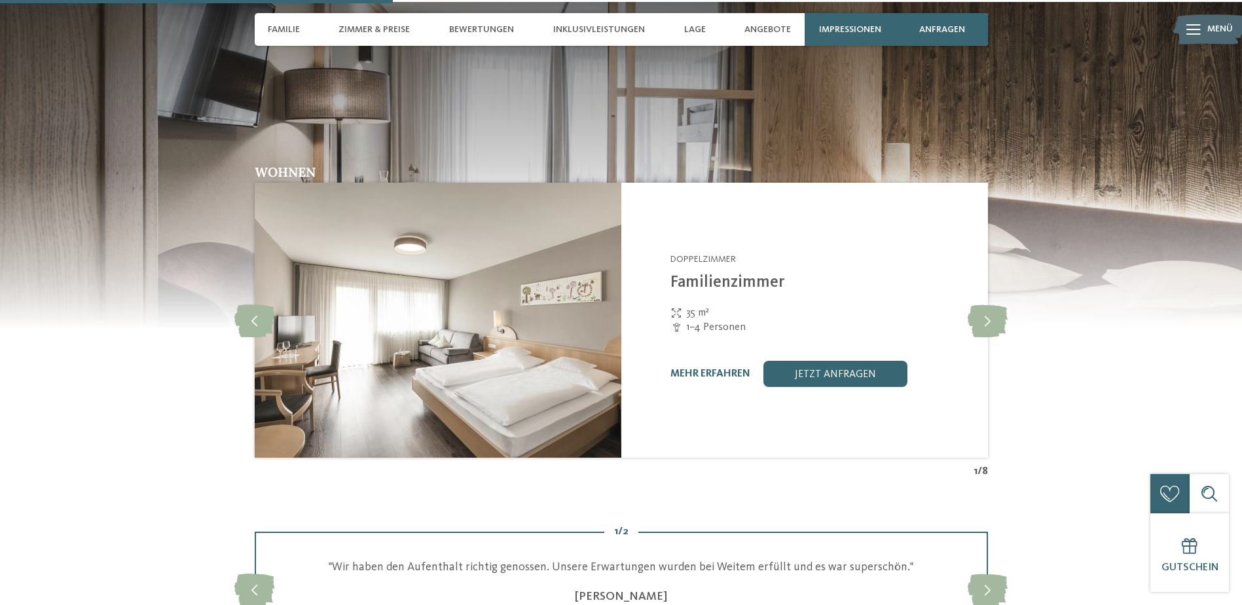
scroll to position [1506, 0]
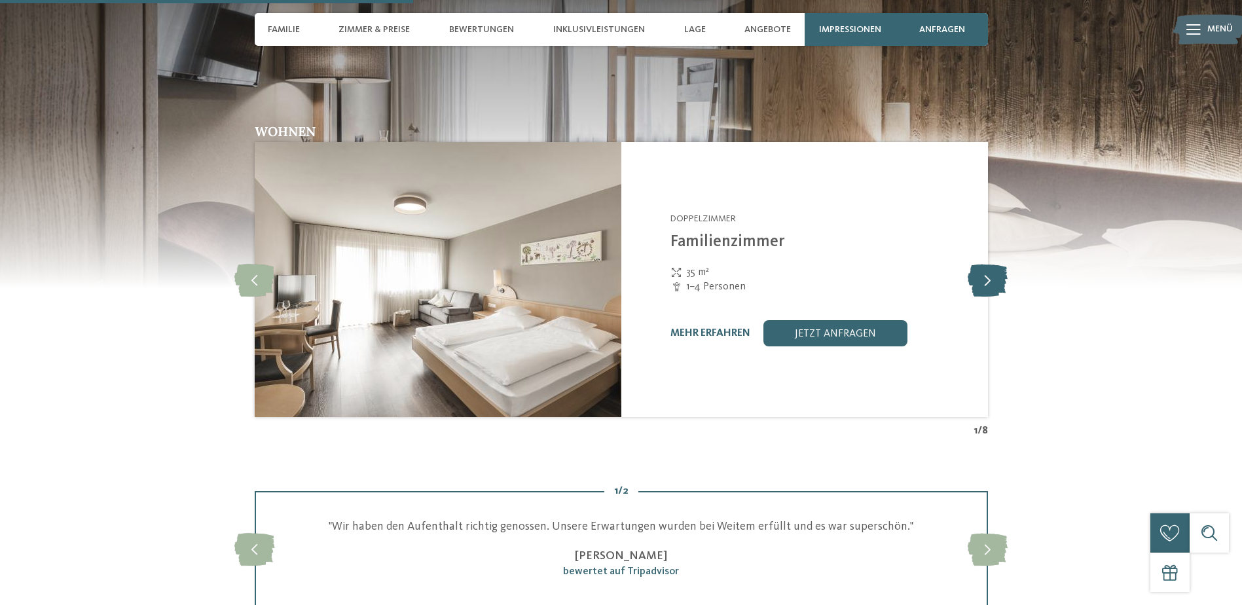
click at [984, 263] on icon at bounding box center [988, 279] width 40 height 33
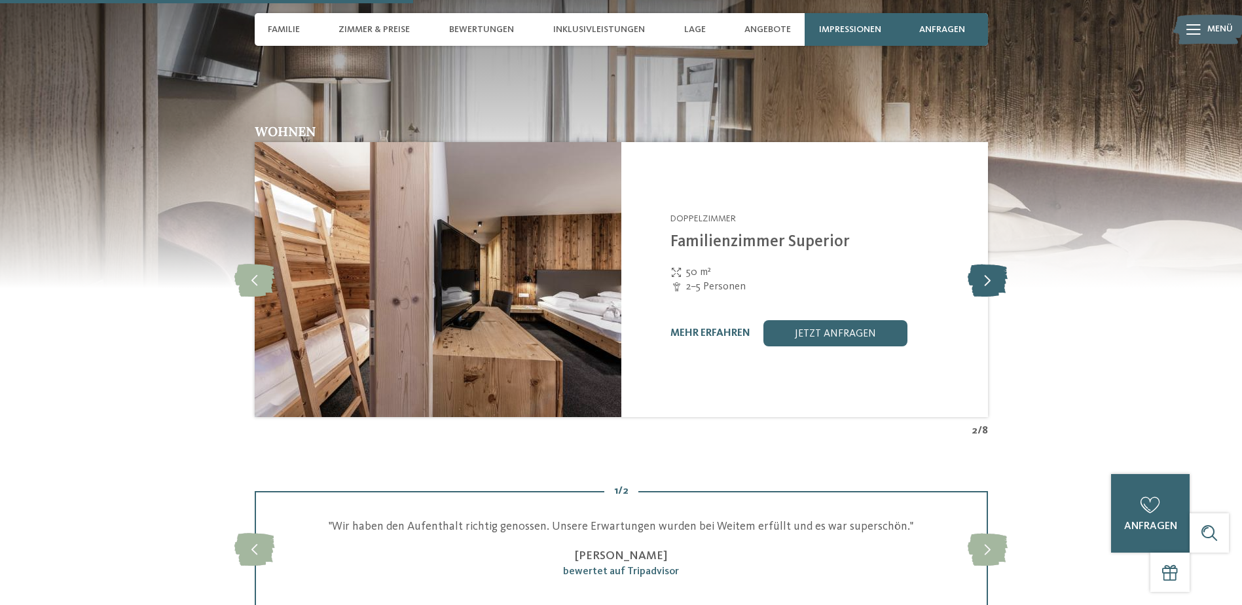
click at [984, 263] on icon at bounding box center [988, 279] width 40 height 33
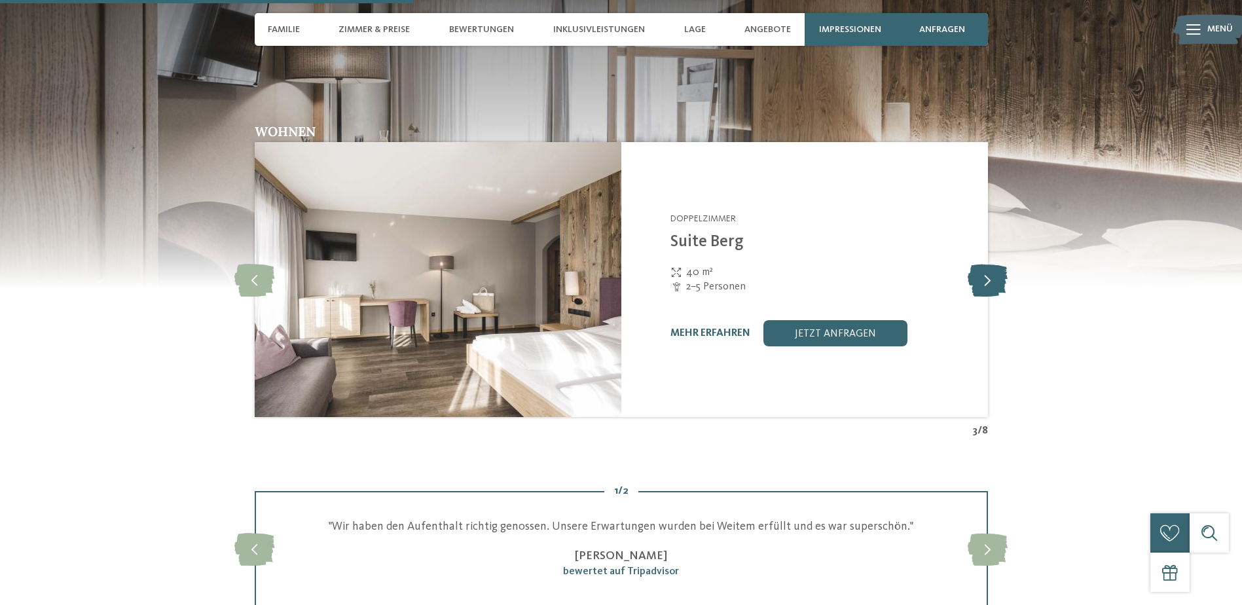
click at [984, 263] on icon at bounding box center [988, 279] width 40 height 33
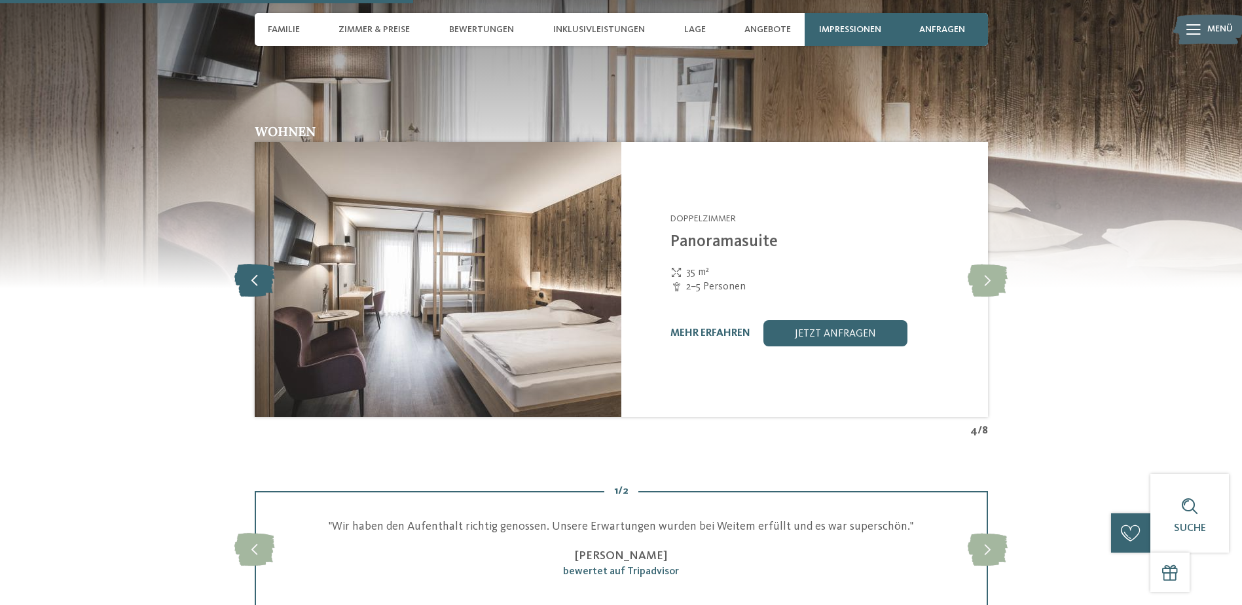
click at [243, 263] on icon at bounding box center [254, 279] width 40 height 33
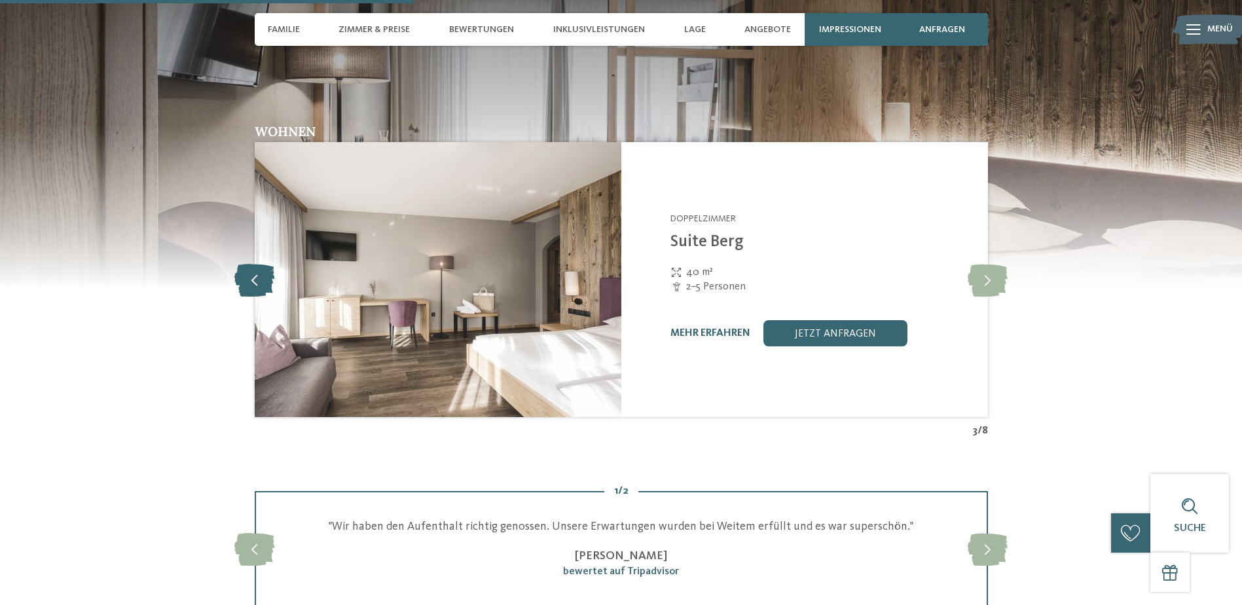
click at [243, 263] on icon at bounding box center [254, 279] width 40 height 33
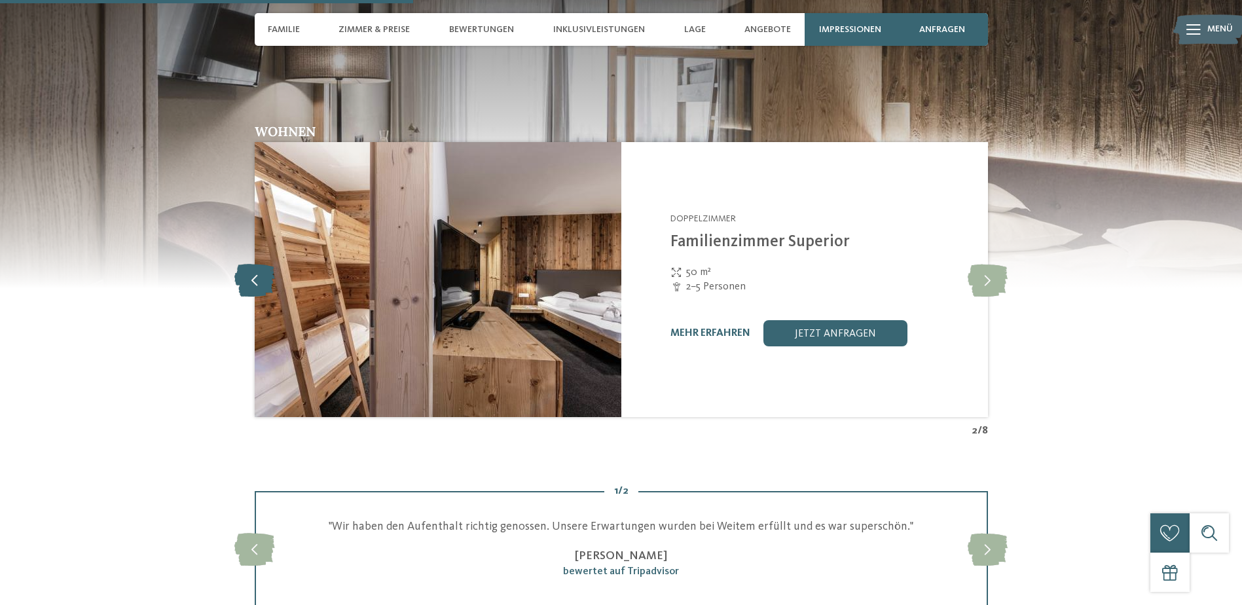
click at [243, 263] on icon at bounding box center [254, 279] width 40 height 33
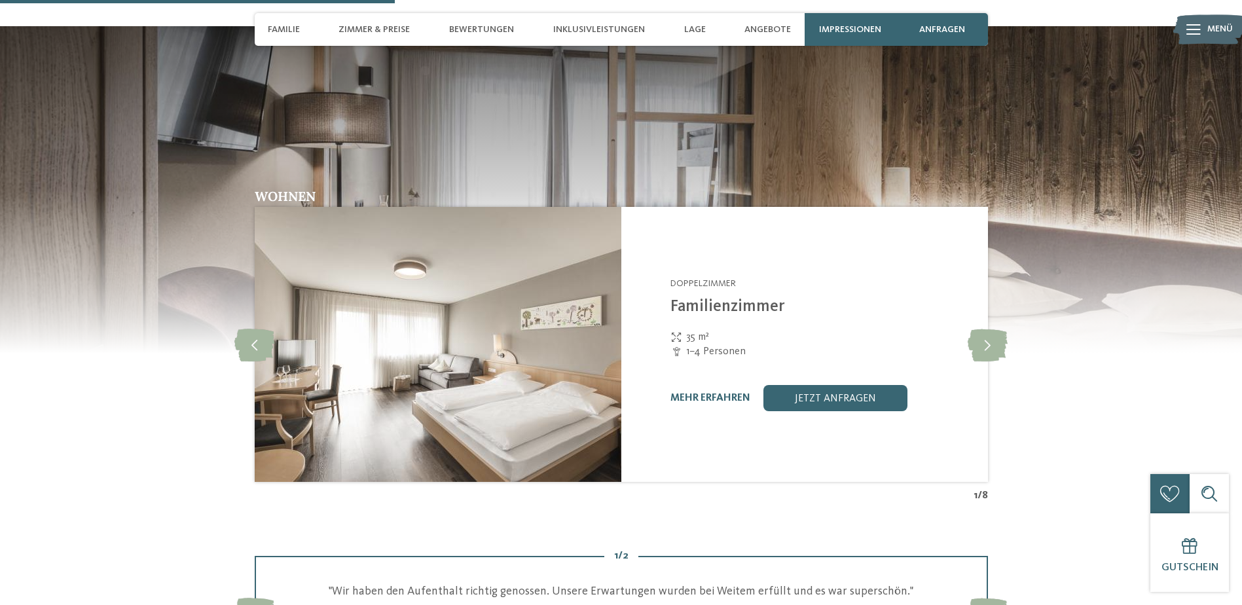
scroll to position [1441, 0]
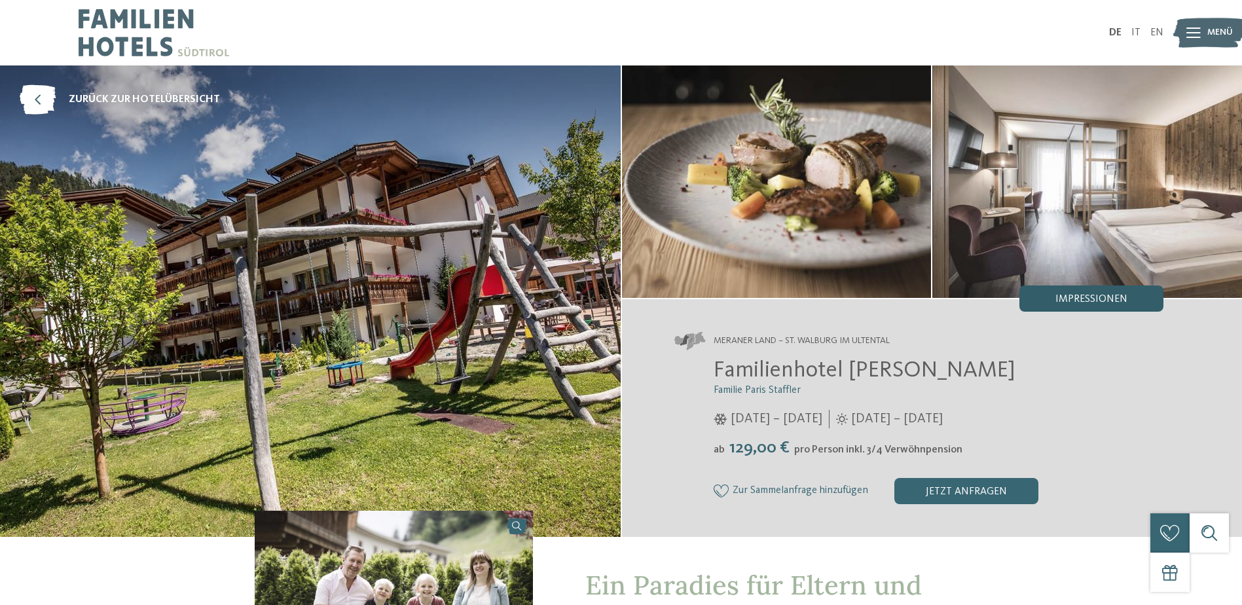
click at [1065, 293] on div "Impressionen" at bounding box center [1092, 299] width 144 height 26
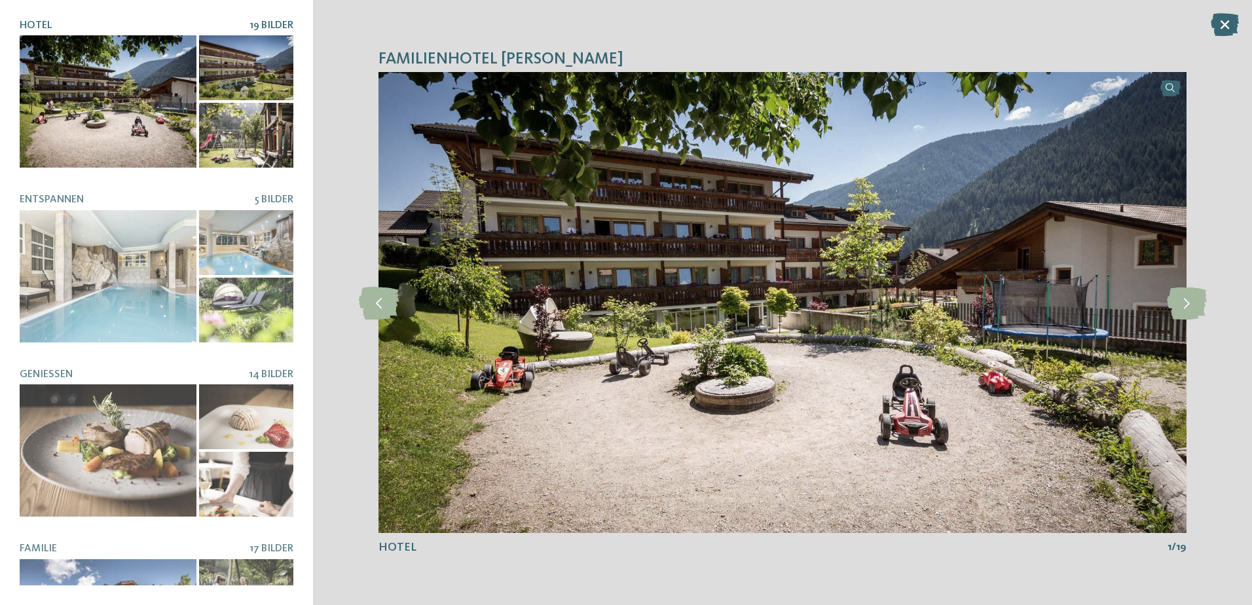
click at [232, 87] on div at bounding box center [246, 67] width 94 height 65
click at [239, 126] on div at bounding box center [246, 135] width 94 height 65
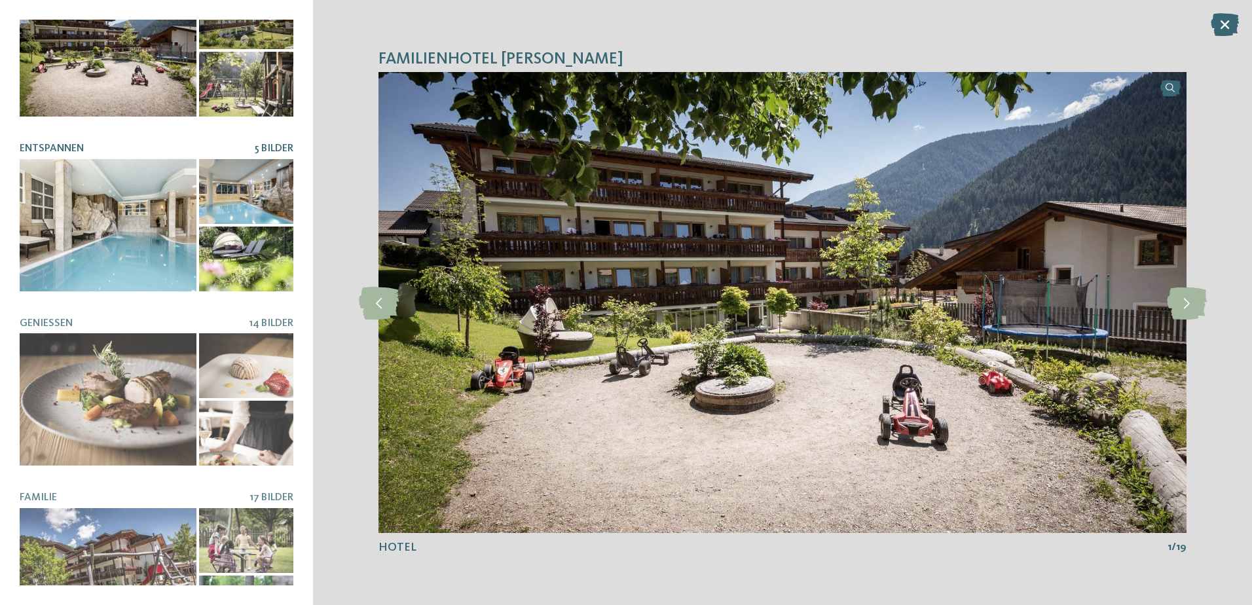
scroll to position [93, 0]
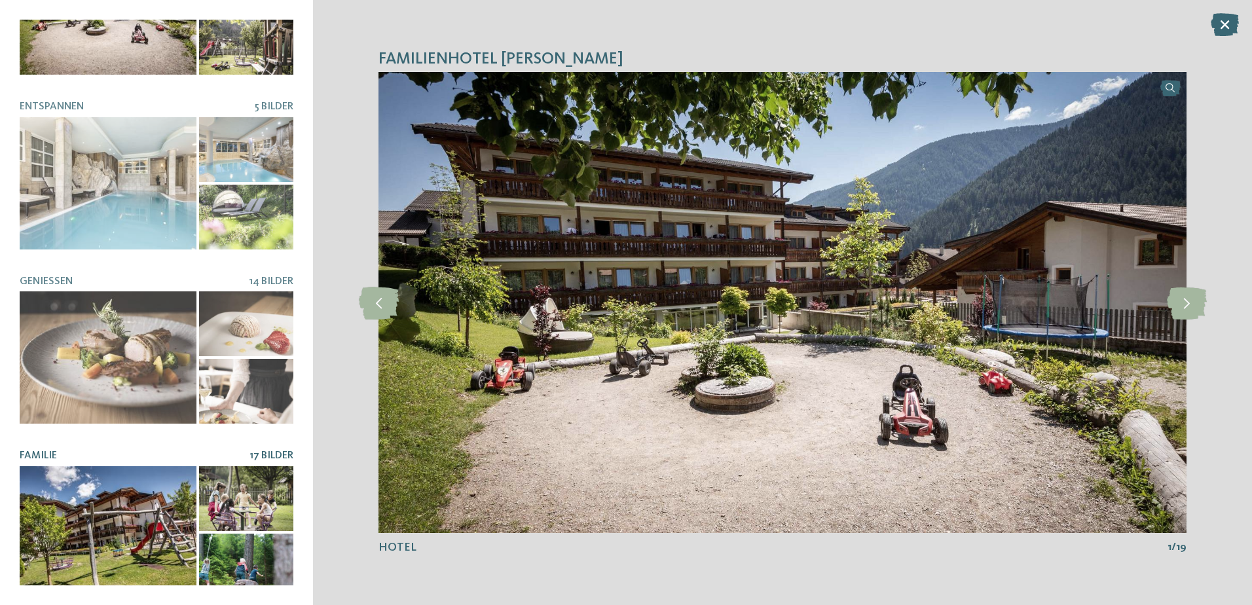
click at [243, 511] on div at bounding box center [246, 498] width 94 height 65
